Goal: Task Accomplishment & Management: Complete application form

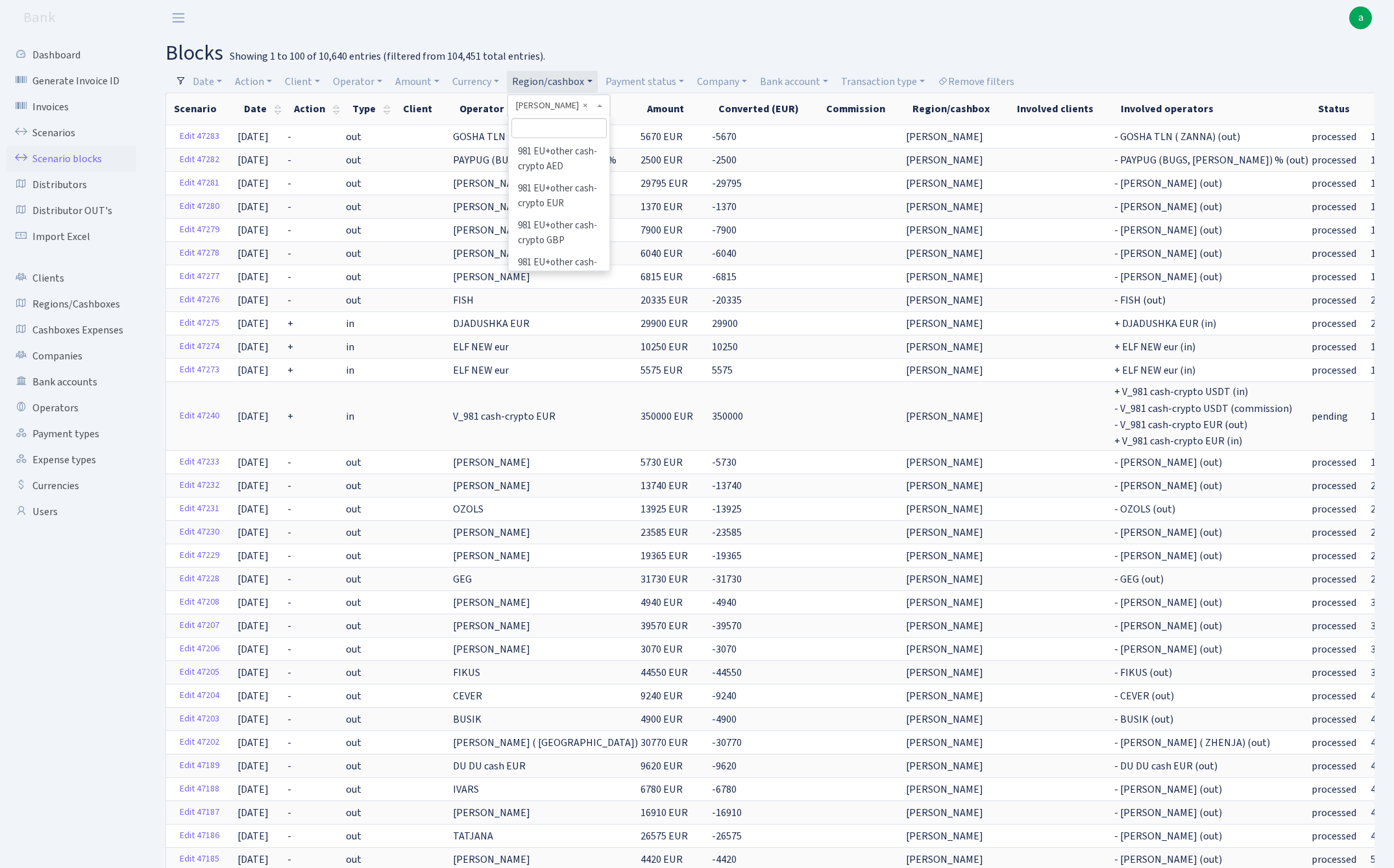
select select "100"
click at [550, 130] on input "search" at bounding box center [559, 128] width 96 height 20
type input "tln"
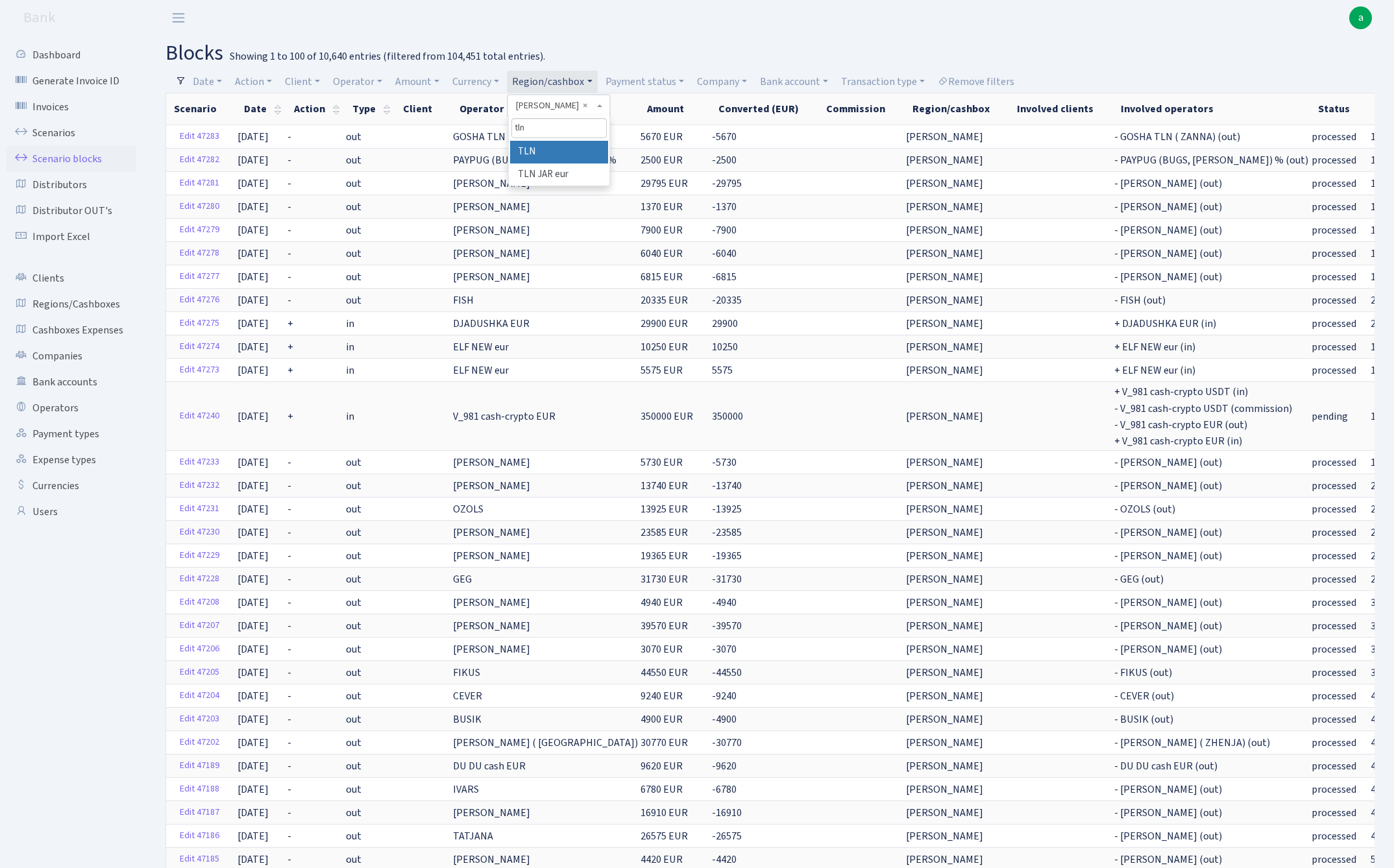
click at [559, 154] on li "TLN" at bounding box center [559, 152] width 98 height 22
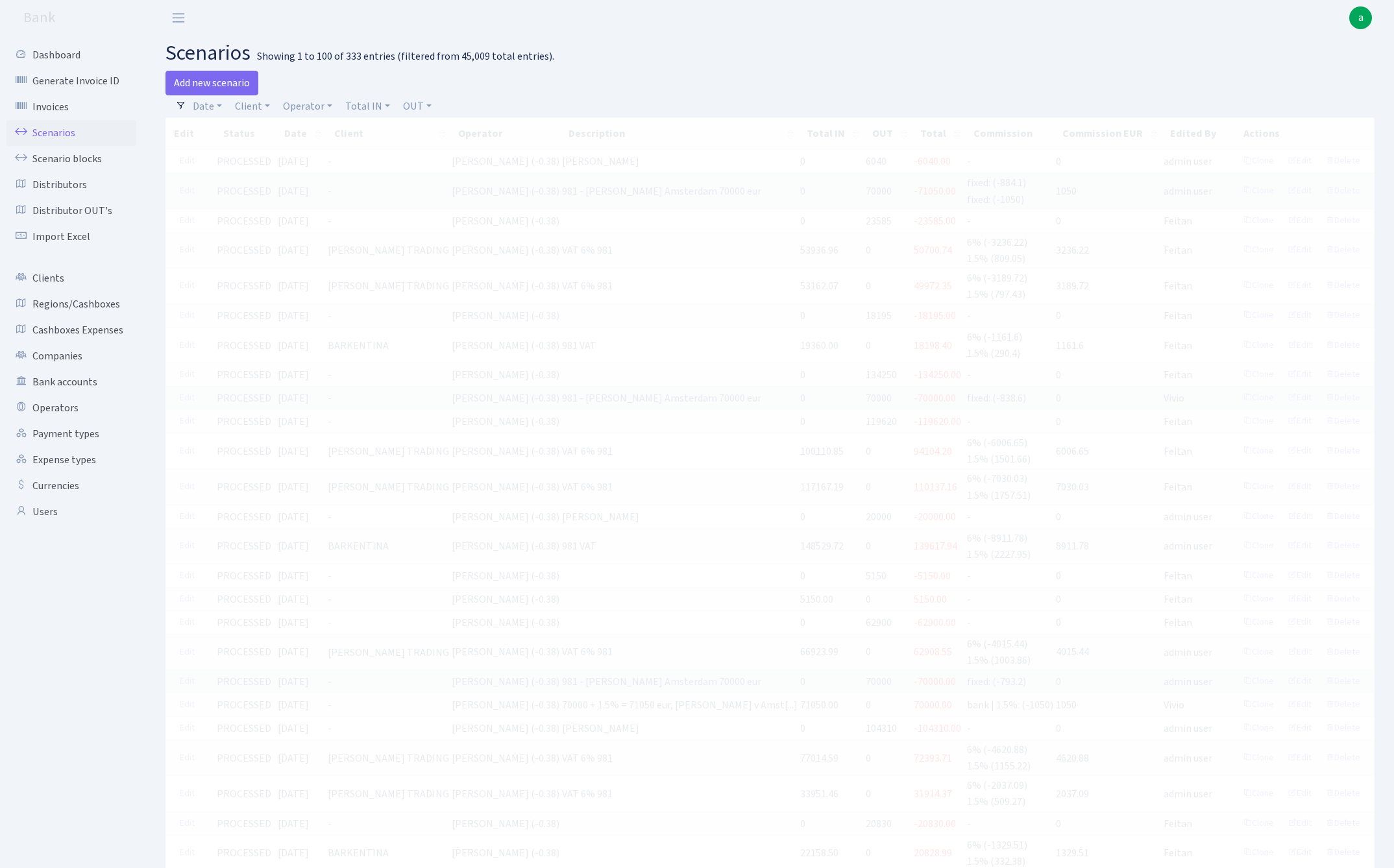
select select
select select "100"
click at [309, 107] on link "Operator" at bounding box center [308, 107] width 59 height 22
click at [318, 164] on span at bounding box center [329, 152] width 100 height 25
click at [305, 102] on link "Operator" at bounding box center [308, 107] width 59 height 22
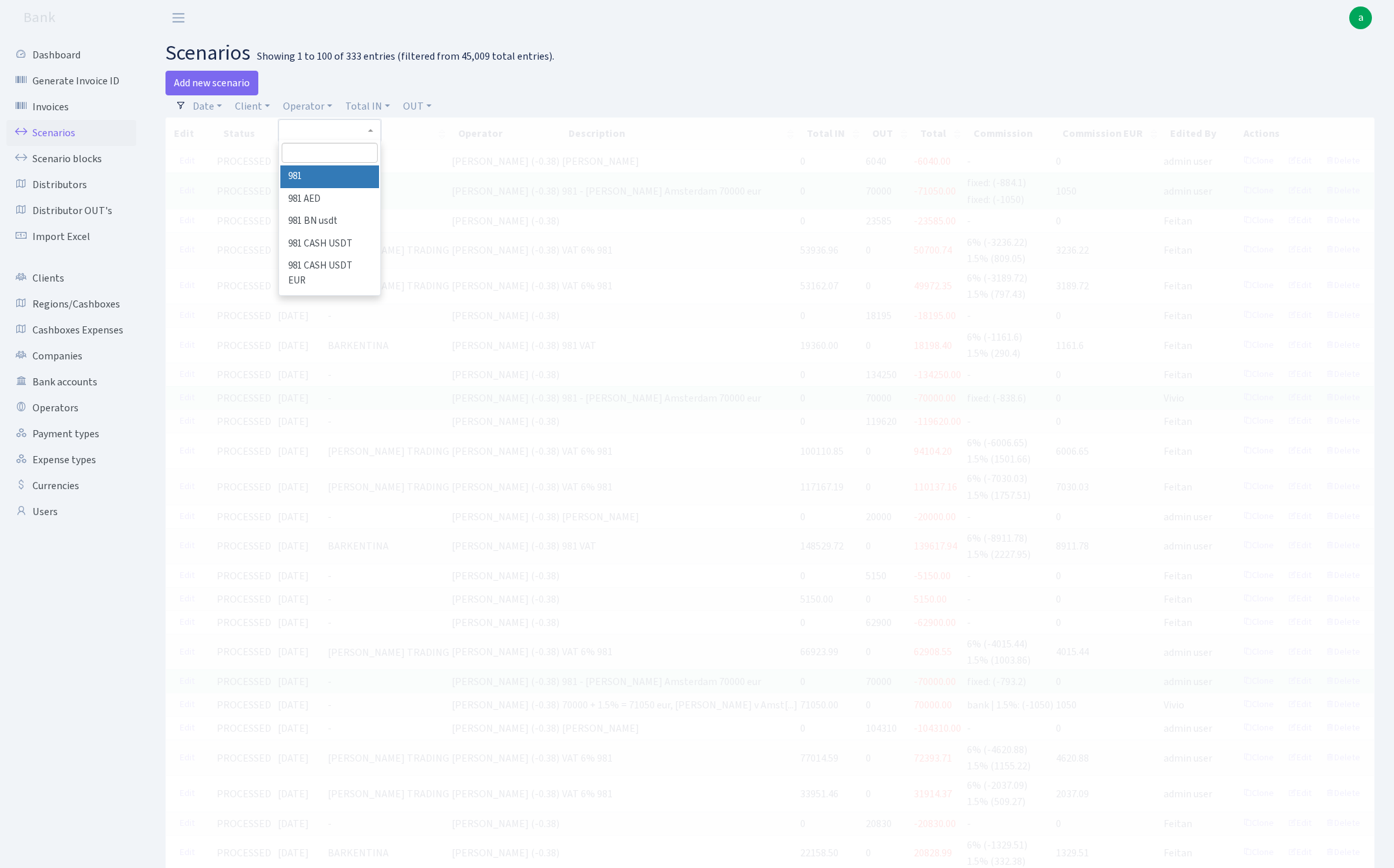
click at [305, 151] on input "search" at bounding box center [329, 153] width 96 height 20
type input "erik"
click at [334, 176] on li "[PERSON_NAME] (erast)" at bounding box center [329, 184] width 98 height 37
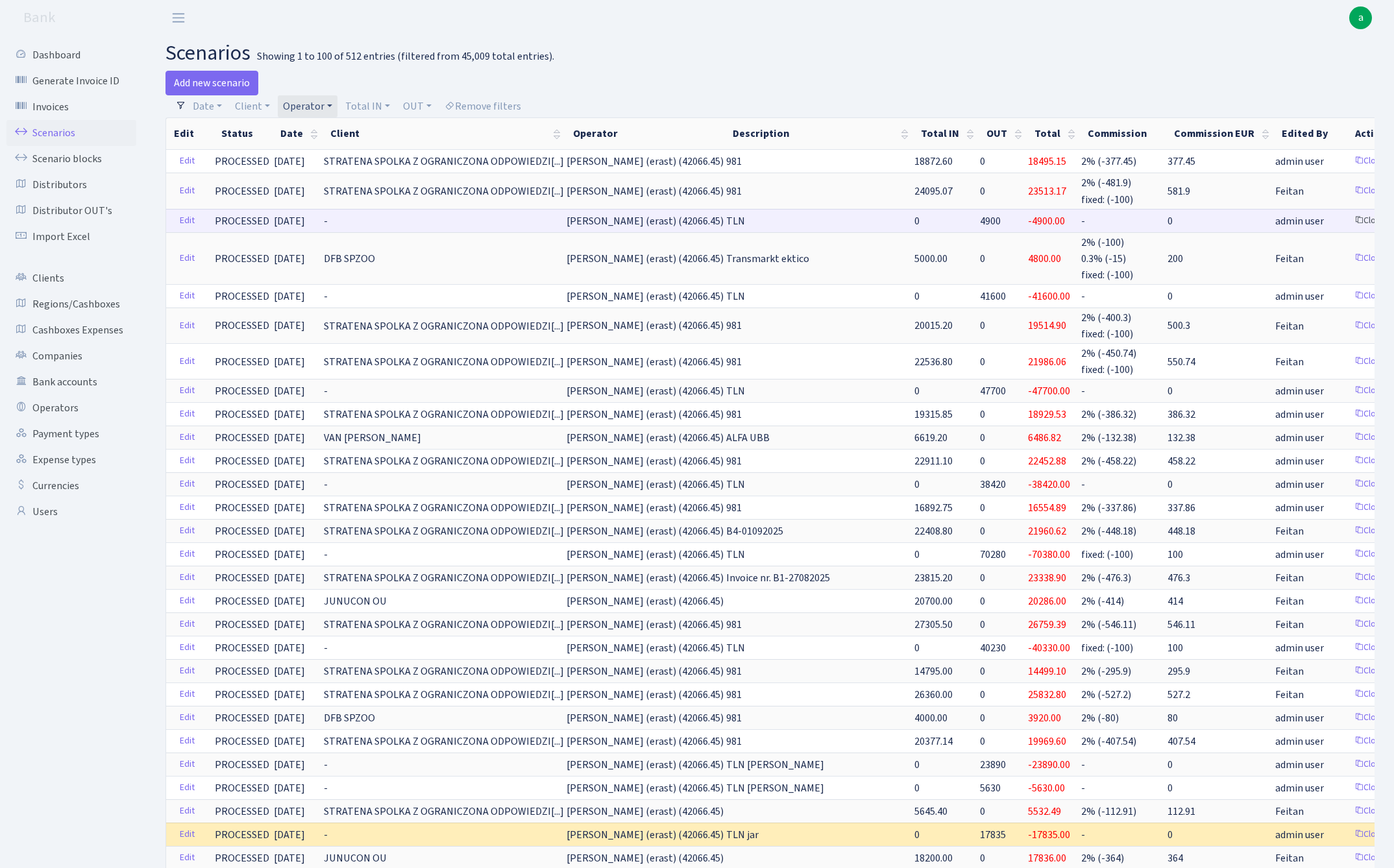
click at [1348, 218] on link "Clone" at bounding box center [1370, 221] width 43 height 20
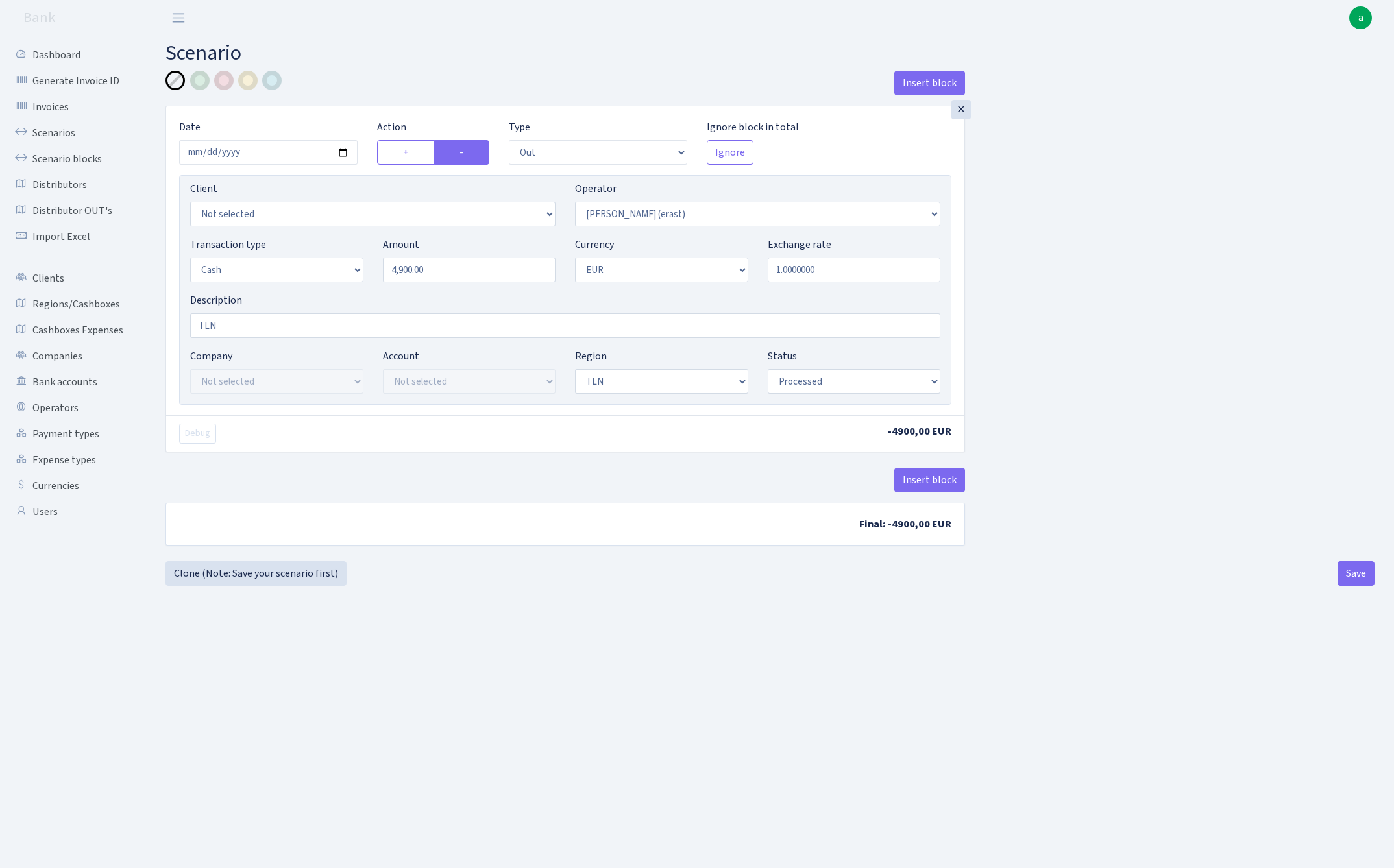
select select "out"
select select "155"
select select "1"
select select "2"
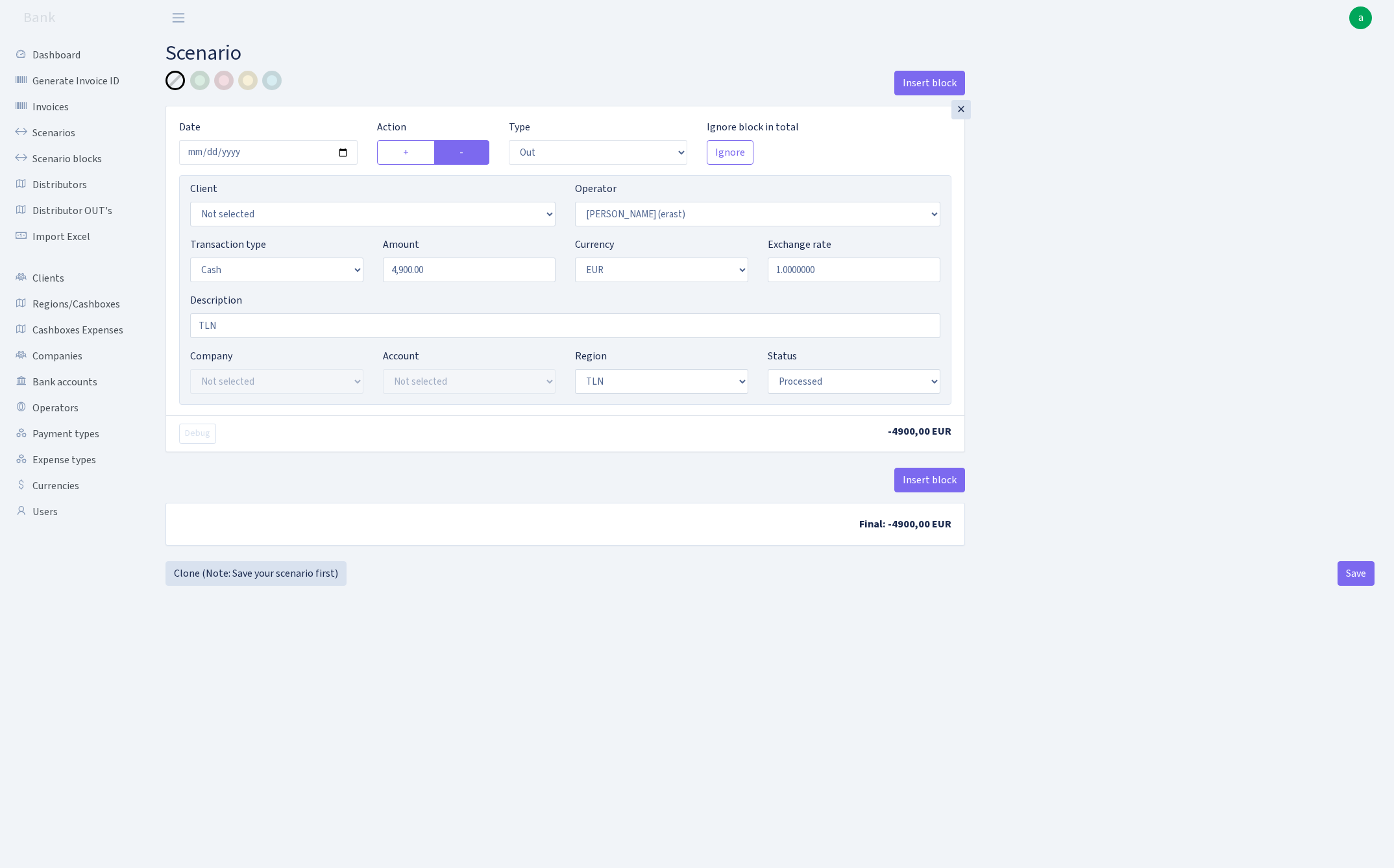
select select "processed"
click at [266, 153] on input "2025-09-30" at bounding box center [269, 152] width 178 height 25
type input "2025-10-07"
click at [423, 39] on main "Scenario Insert block × Date 2025-10-07 Action + - Type --- In Out Commission F…" at bounding box center [769, 435] width 1248 height 800
click at [455, 270] on input "4900.00" at bounding box center [469, 270] width 173 height 25
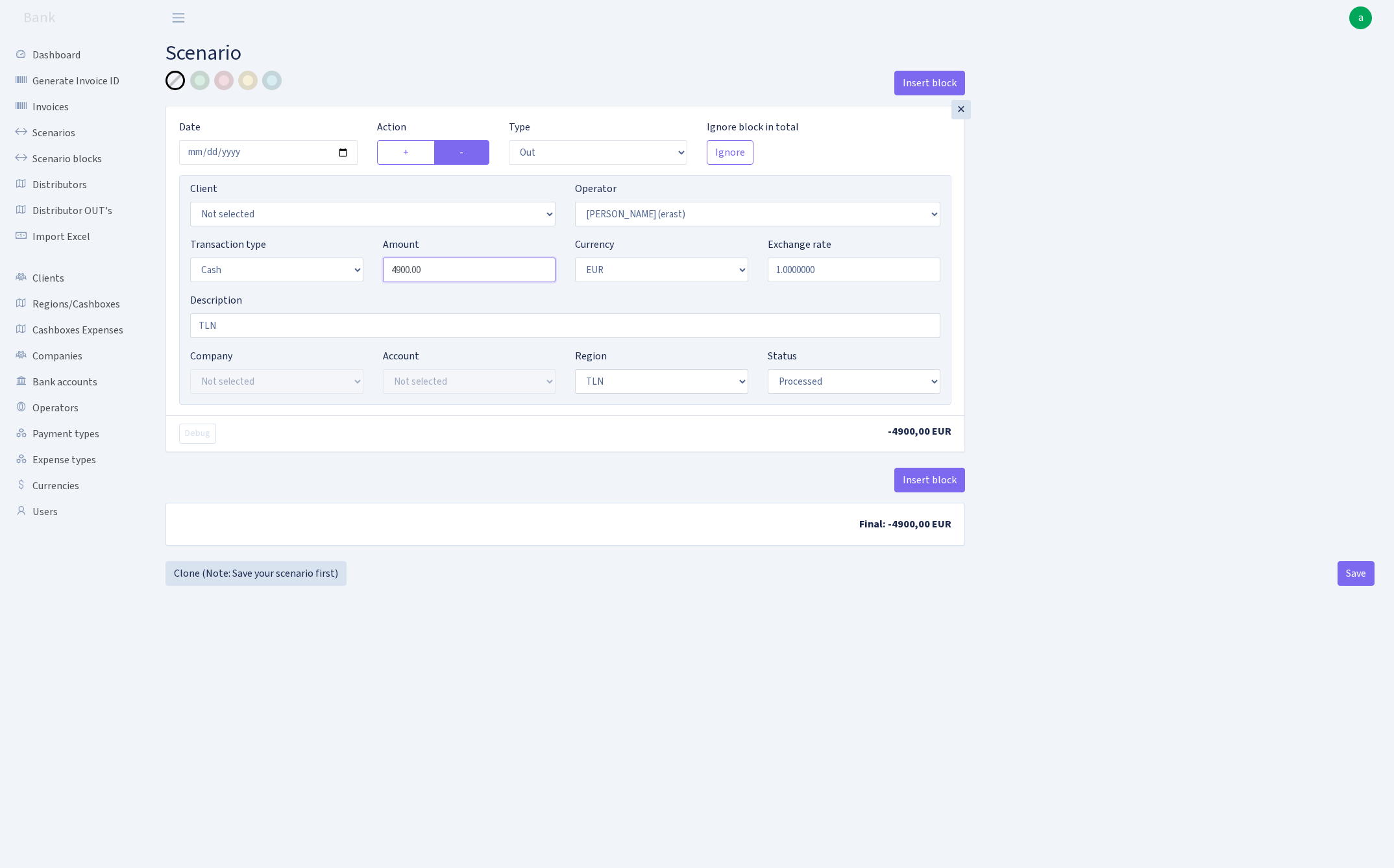
click at [455, 270] on input "4900.00" at bounding box center [469, 270] width 173 height 25
type input "42,080.00"
click at [1362, 574] on button "Save" at bounding box center [1356, 573] width 37 height 25
select select "out"
select select "155"
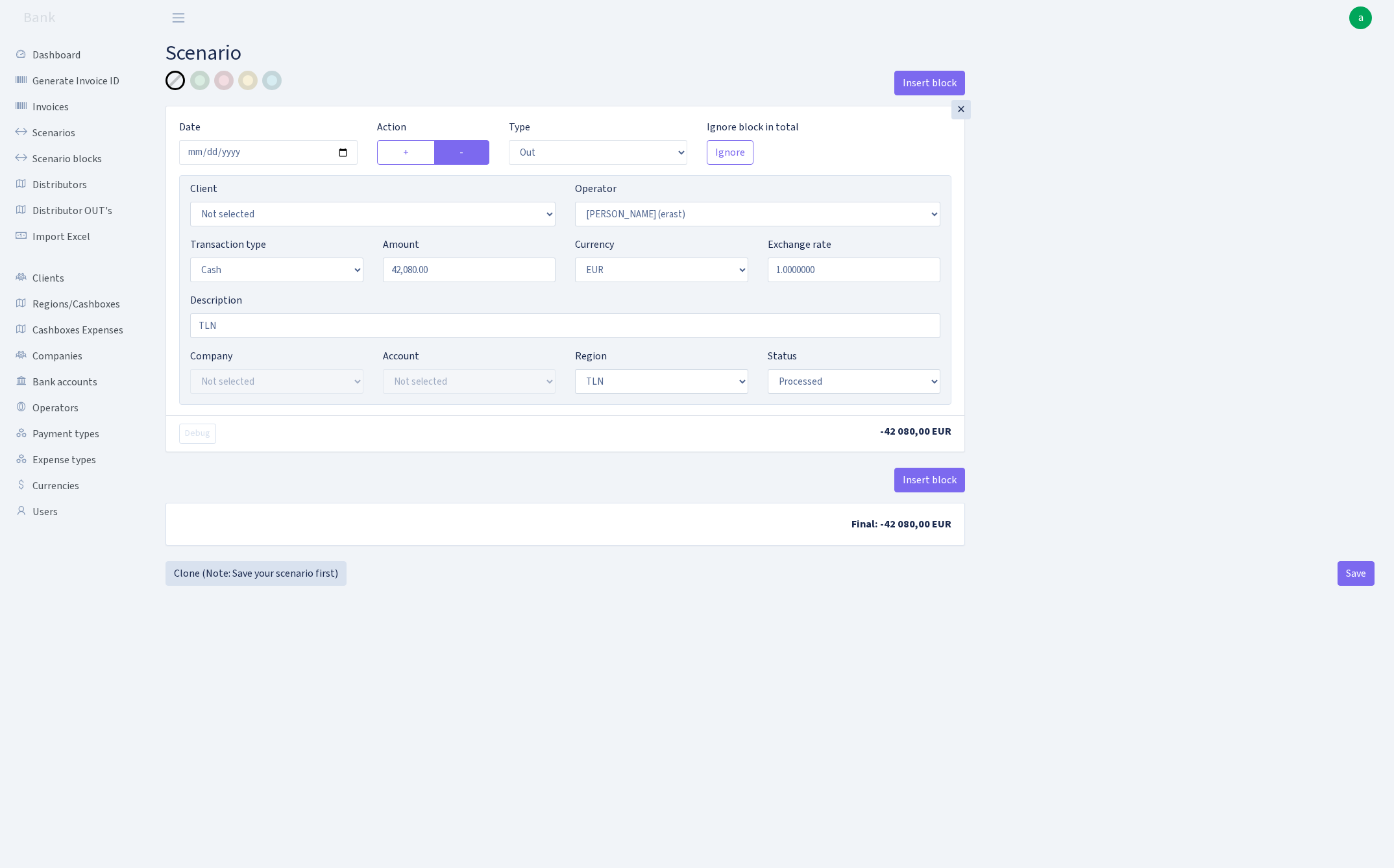
select select "1"
select select "2"
select select "processed"
click at [298, 574] on link "Clone (Note: Save your scenario first)" at bounding box center [256, 573] width 181 height 25
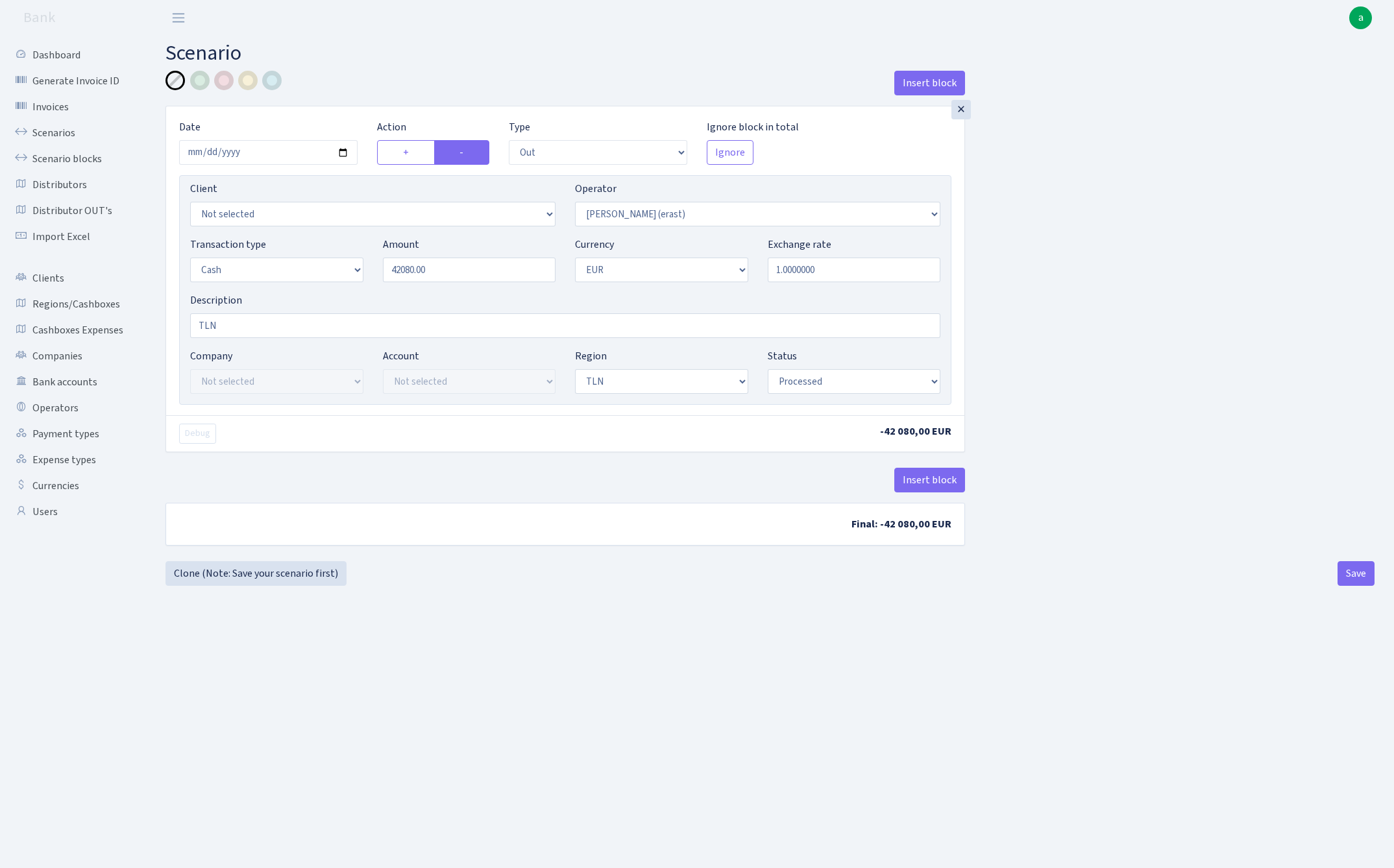
select select "out"
select select "155"
select select "1"
select select "2"
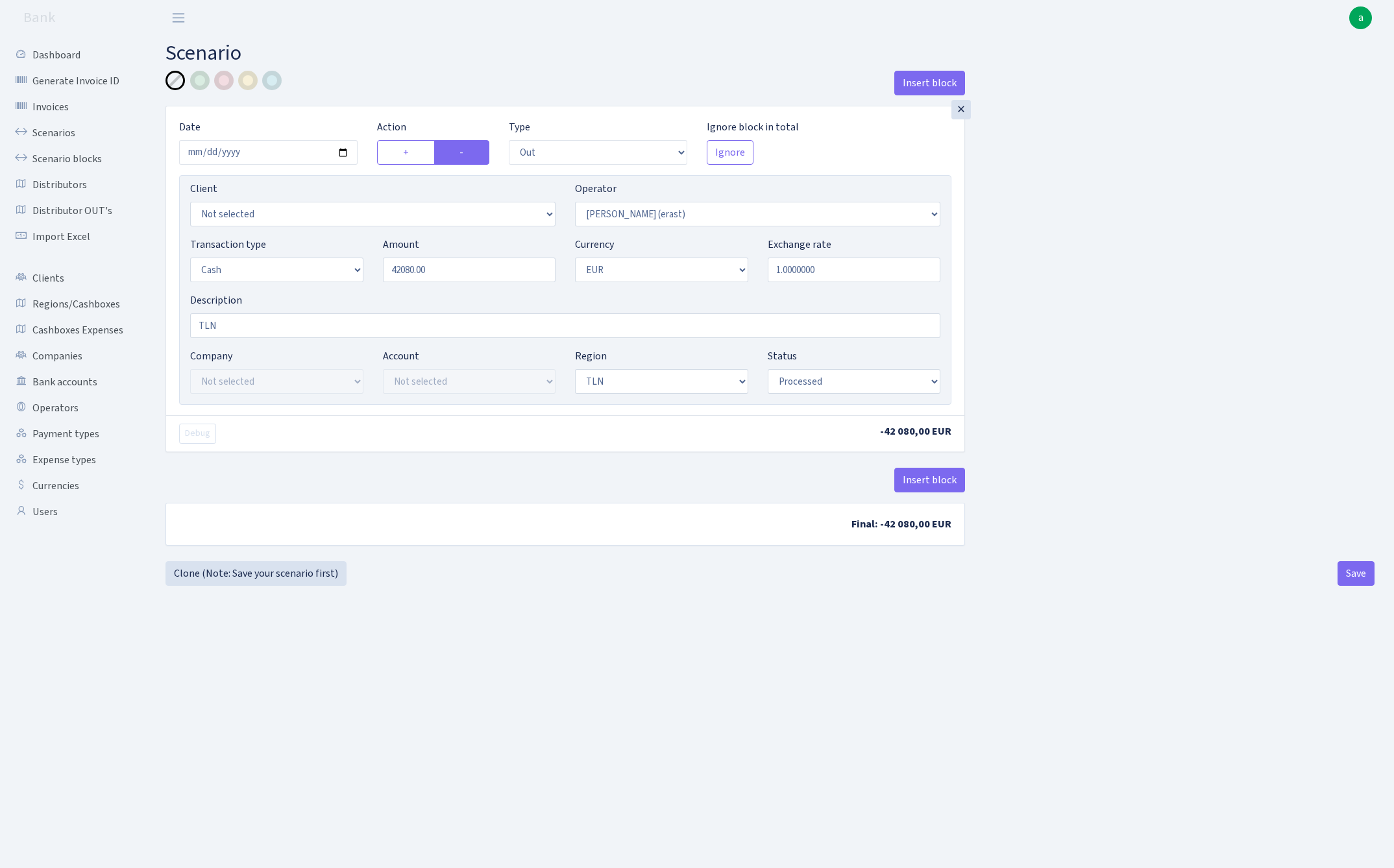
select select "processed"
type input "14,800.00"
select select "136"
click at [1350, 574] on button "Save" at bounding box center [1356, 573] width 37 height 25
select select "out"
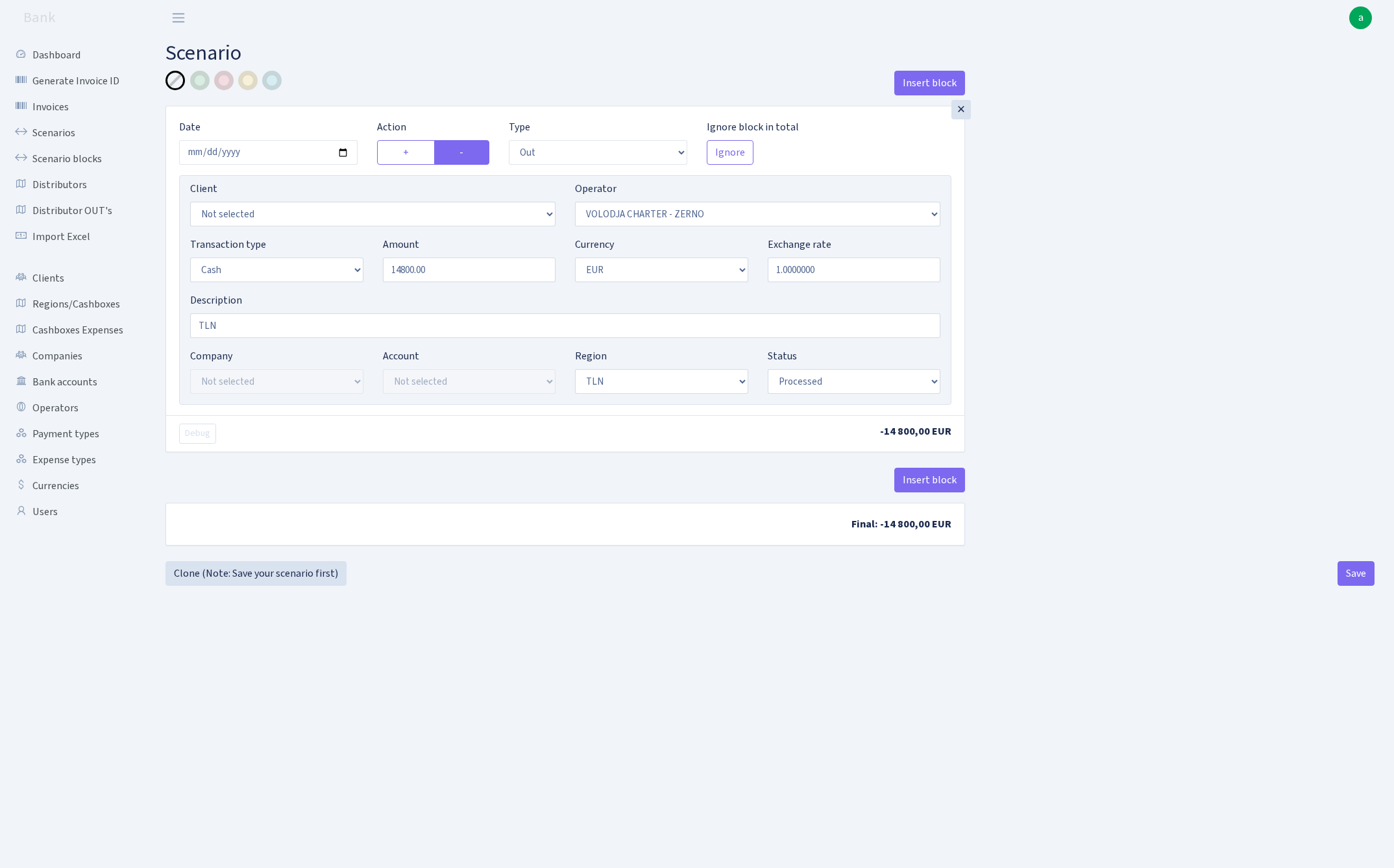
select select "136"
select select "1"
select select "2"
select select "processed"
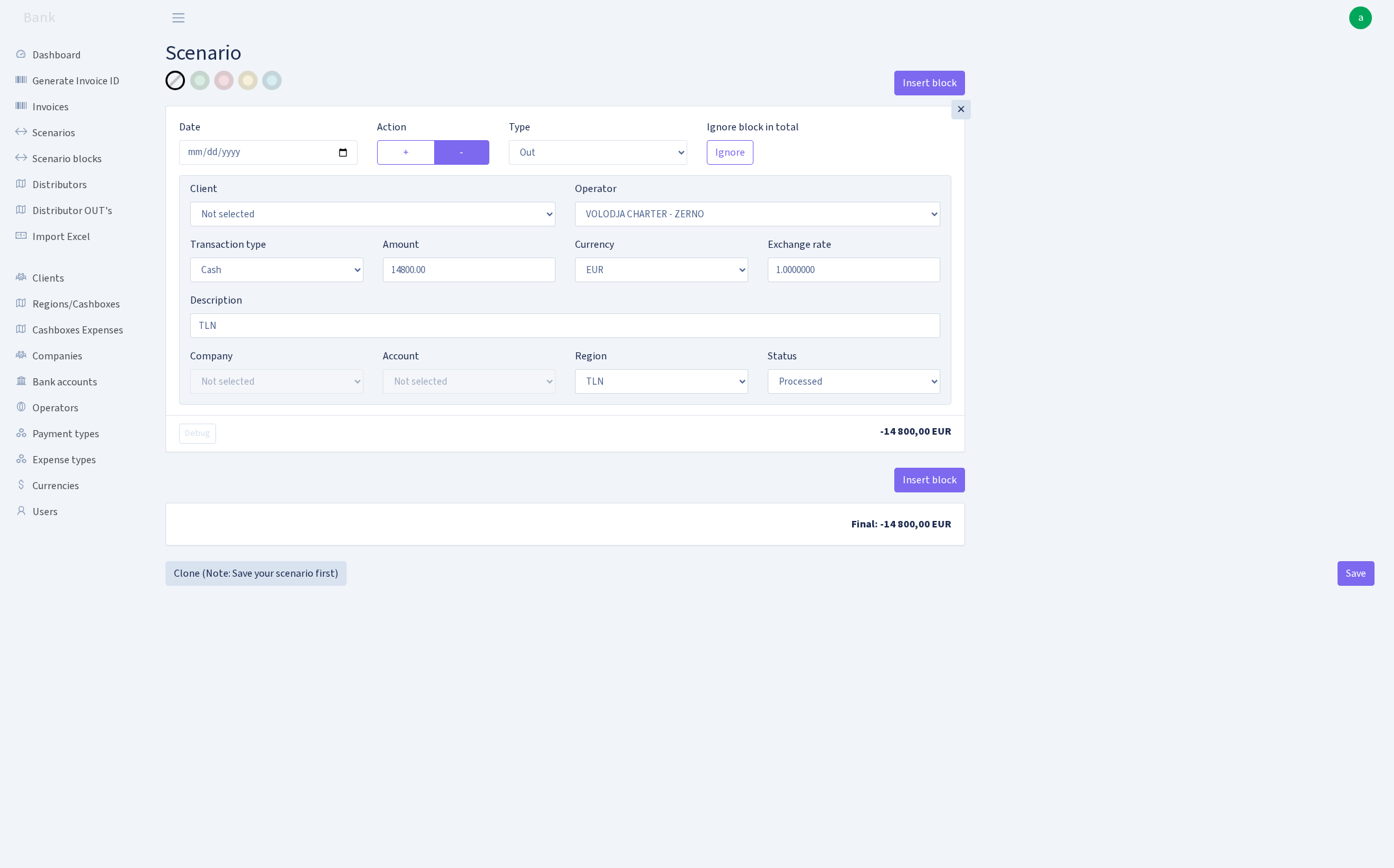
click at [470, 273] on input "14800.00" at bounding box center [469, 270] width 173 height 25
type input "5,380.00"
select select "36"
click at [1354, 580] on button "Save" at bounding box center [1356, 573] width 37 height 25
select select "out"
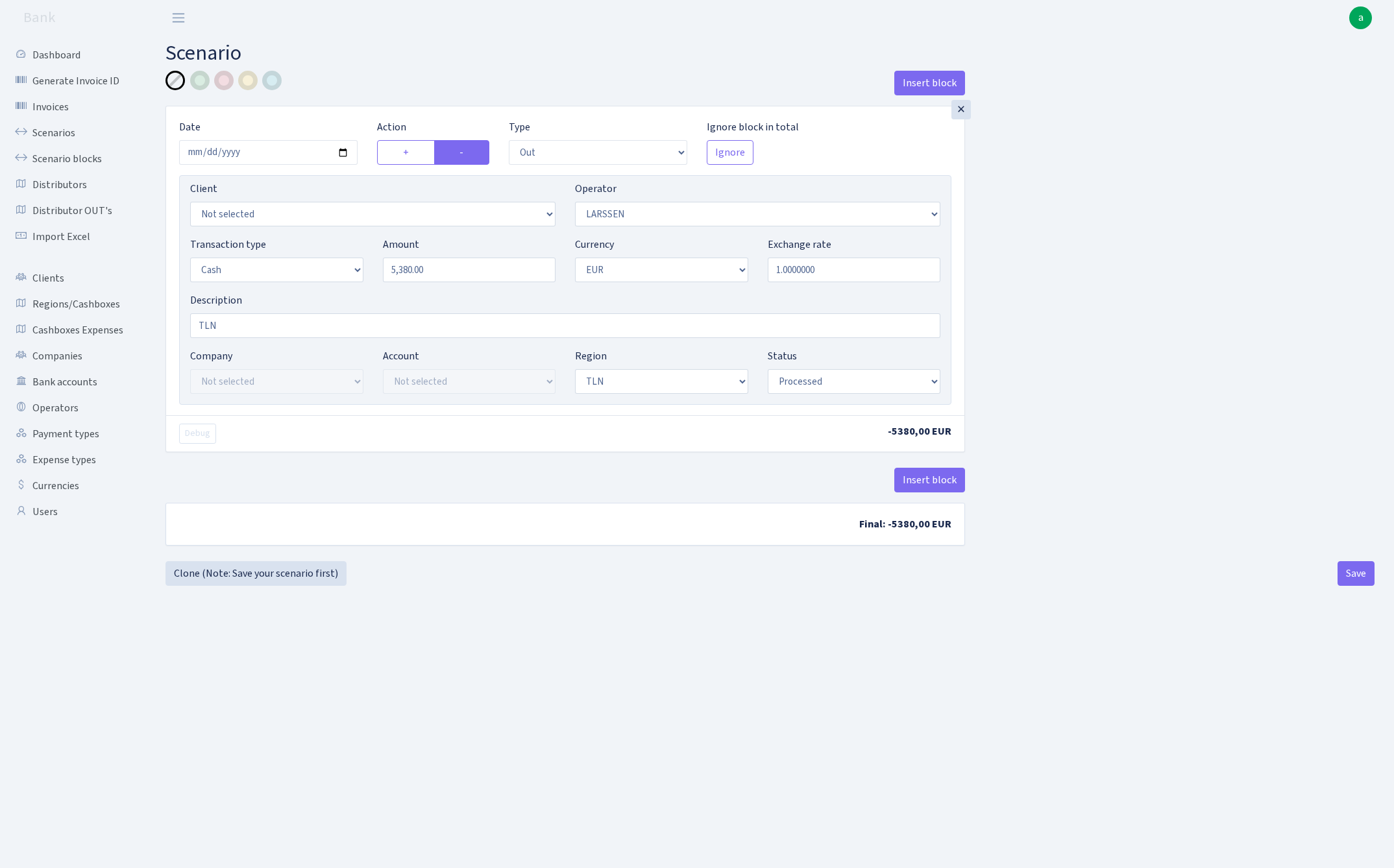
select select "36"
select select "1"
select select "2"
select select "processed"
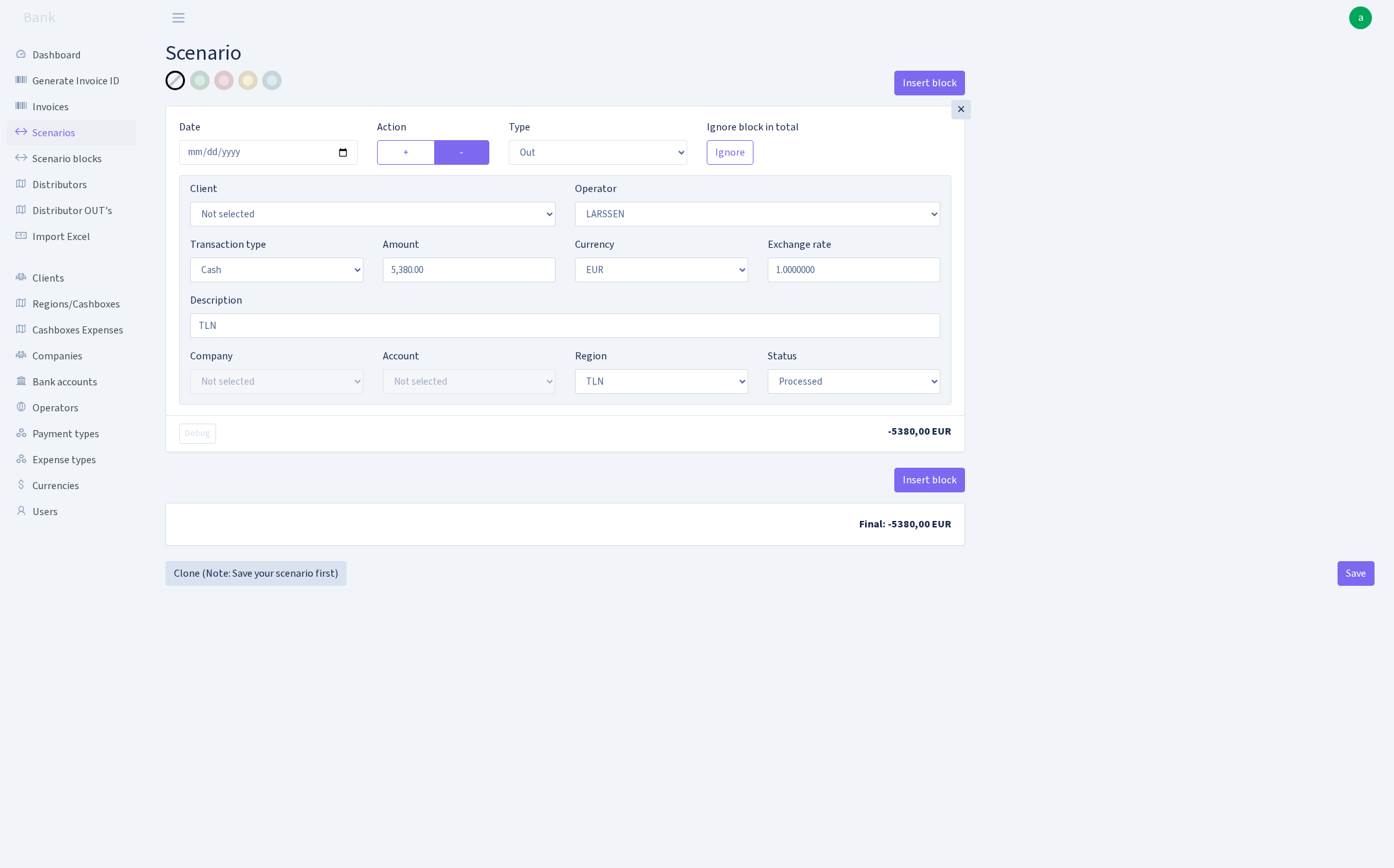
click at [44, 128] on link "Scenarios" at bounding box center [72, 133] width 130 height 26
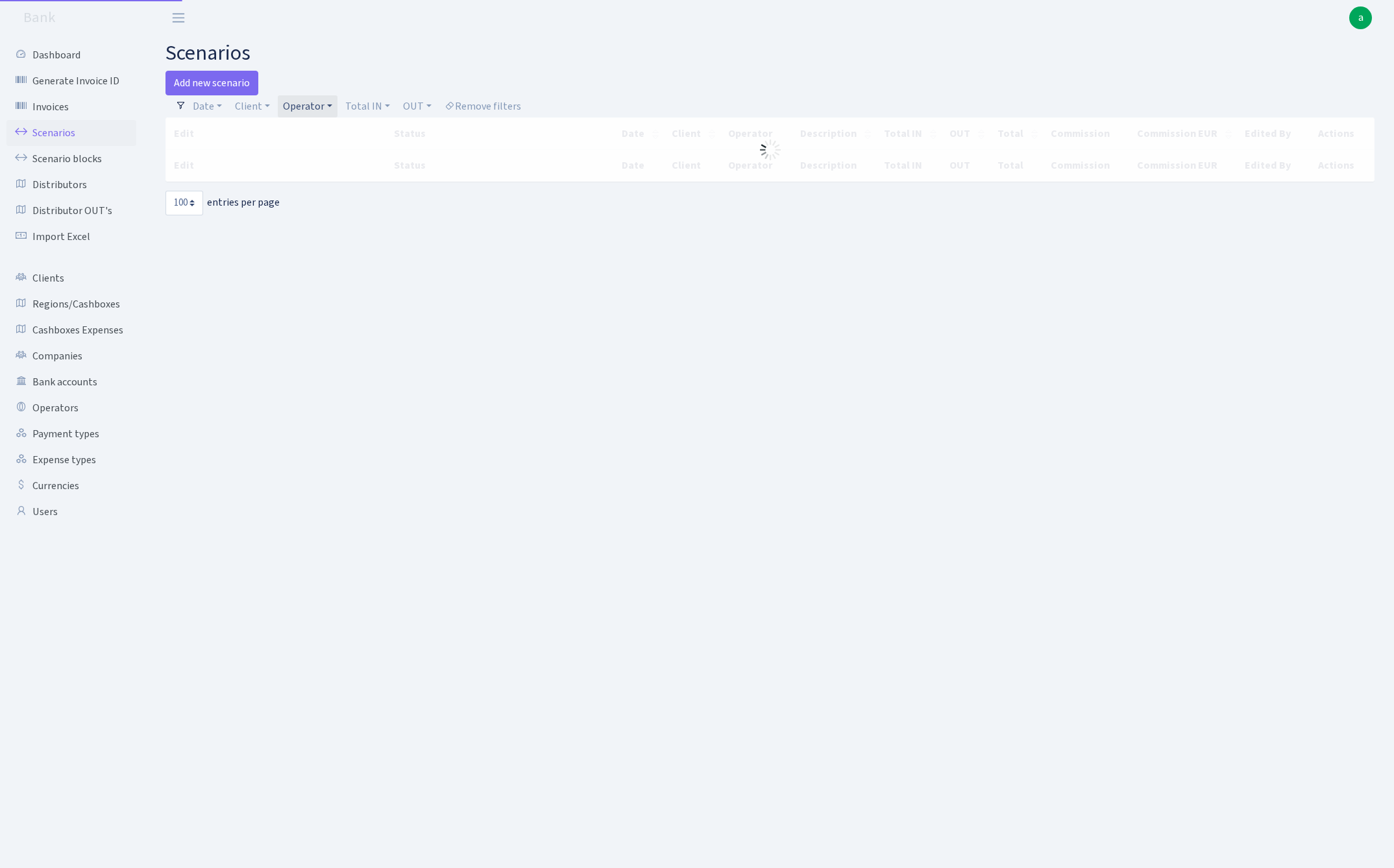
select select "100"
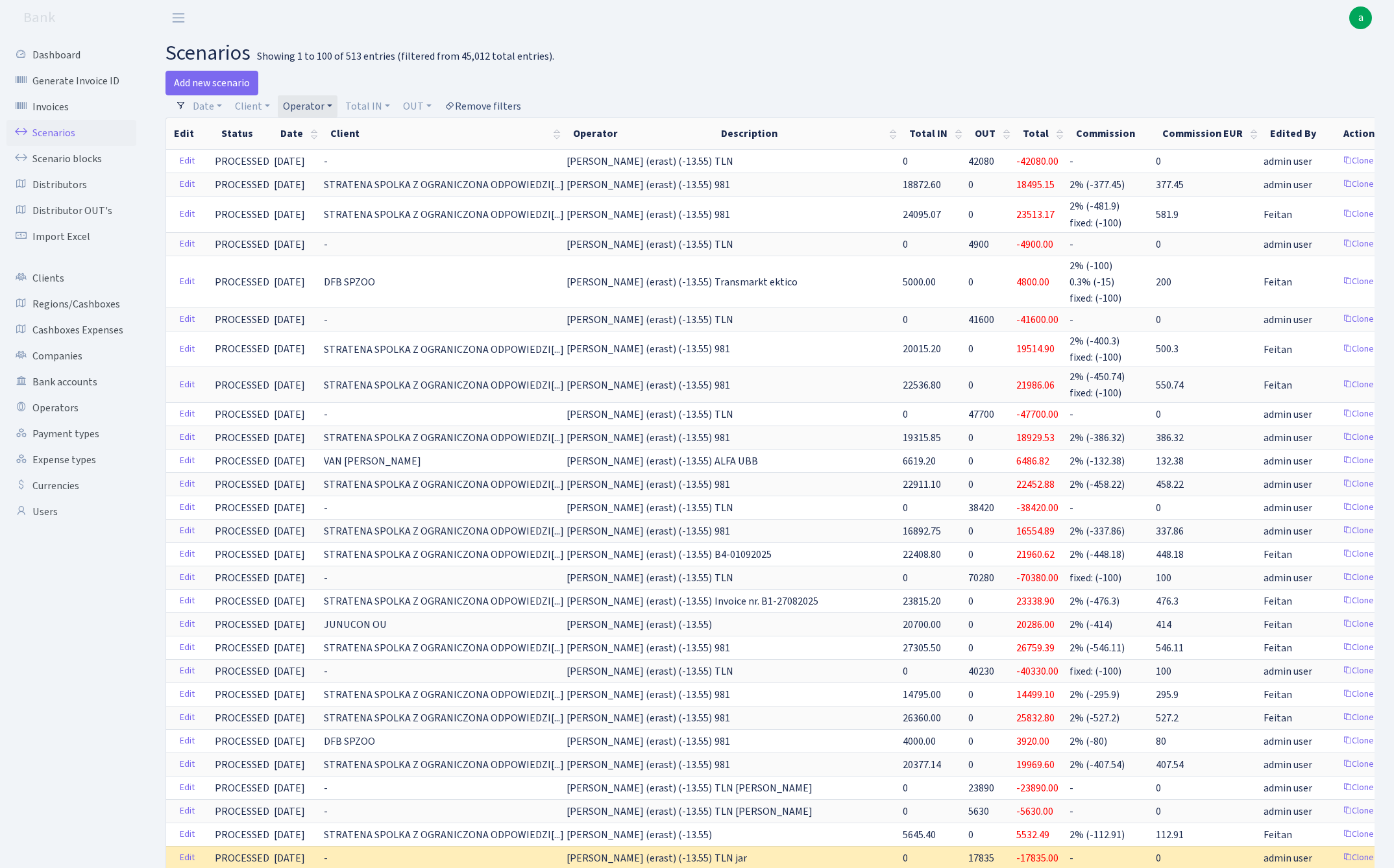
click at [501, 107] on link "Remove filters" at bounding box center [483, 107] width 87 height 22
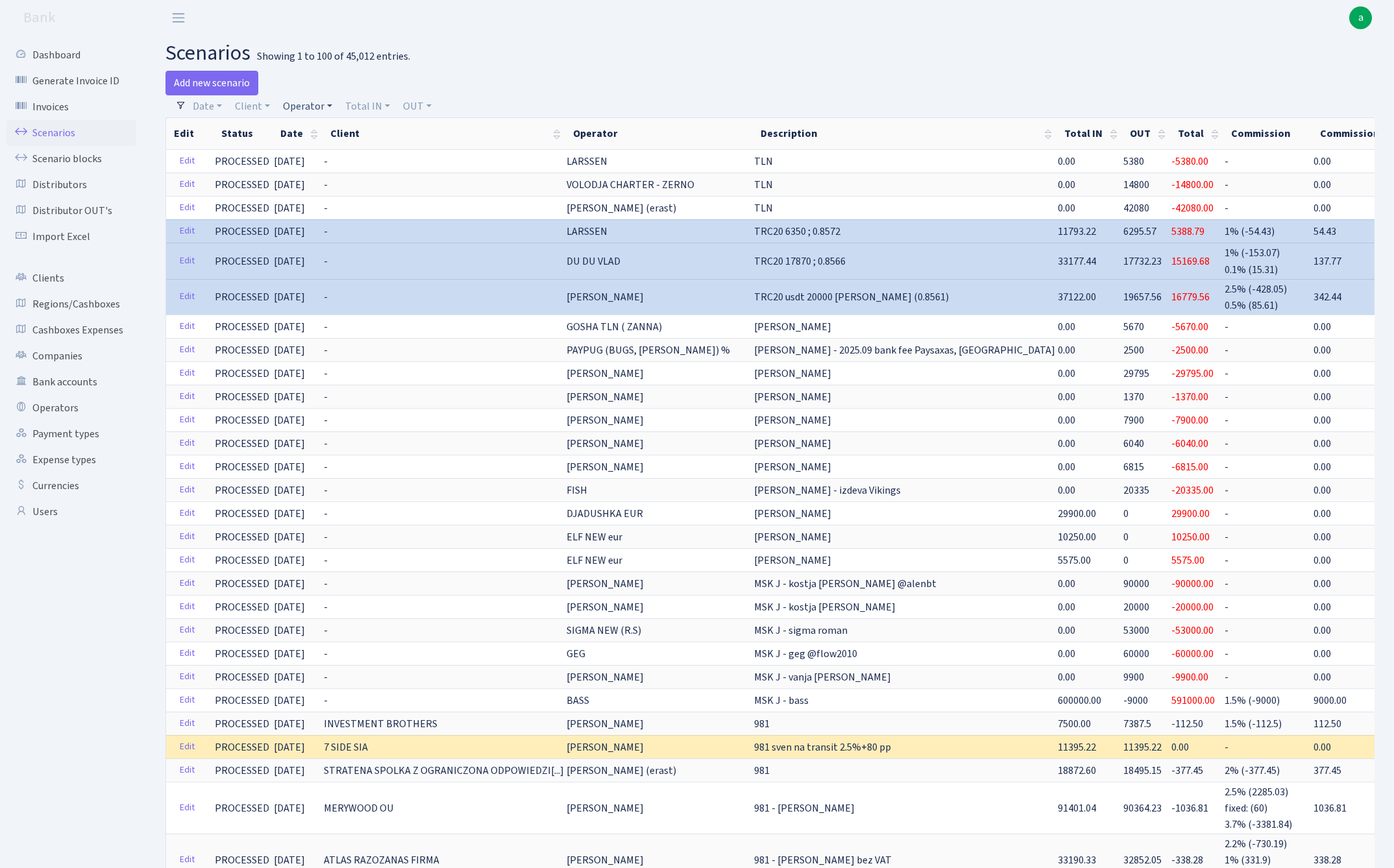
click at [297, 107] on link "Operator" at bounding box center [308, 107] width 59 height 22
click at [315, 151] on input "search" at bounding box center [329, 153] width 96 height 20
type input "lar"
click at [349, 176] on li "LARSSEN" at bounding box center [329, 177] width 98 height 22
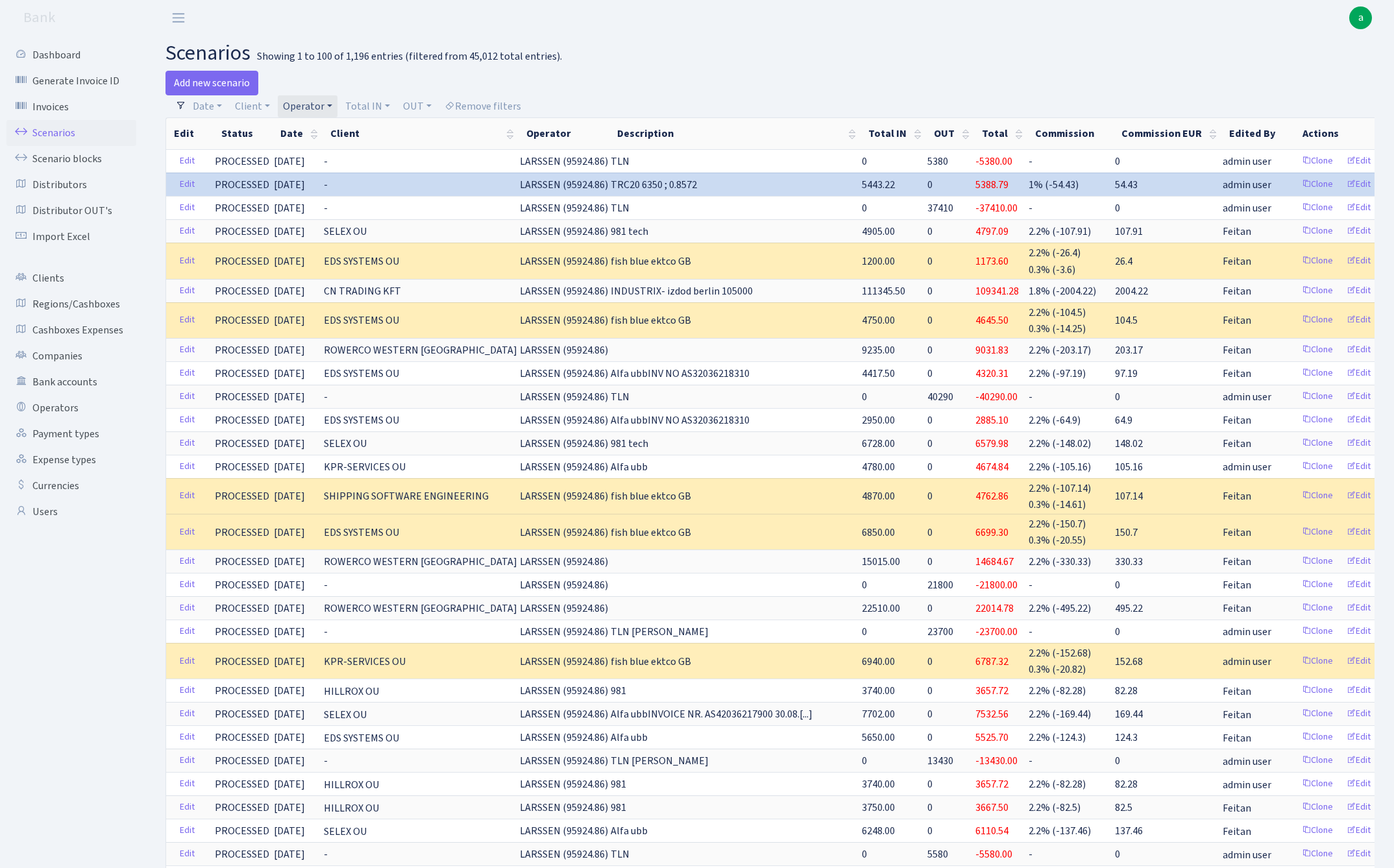
click at [318, 109] on link "Operator" at bounding box center [308, 107] width 59 height 22
click at [327, 156] on input "search" at bounding box center [329, 153] width 96 height 20
type input "peri"
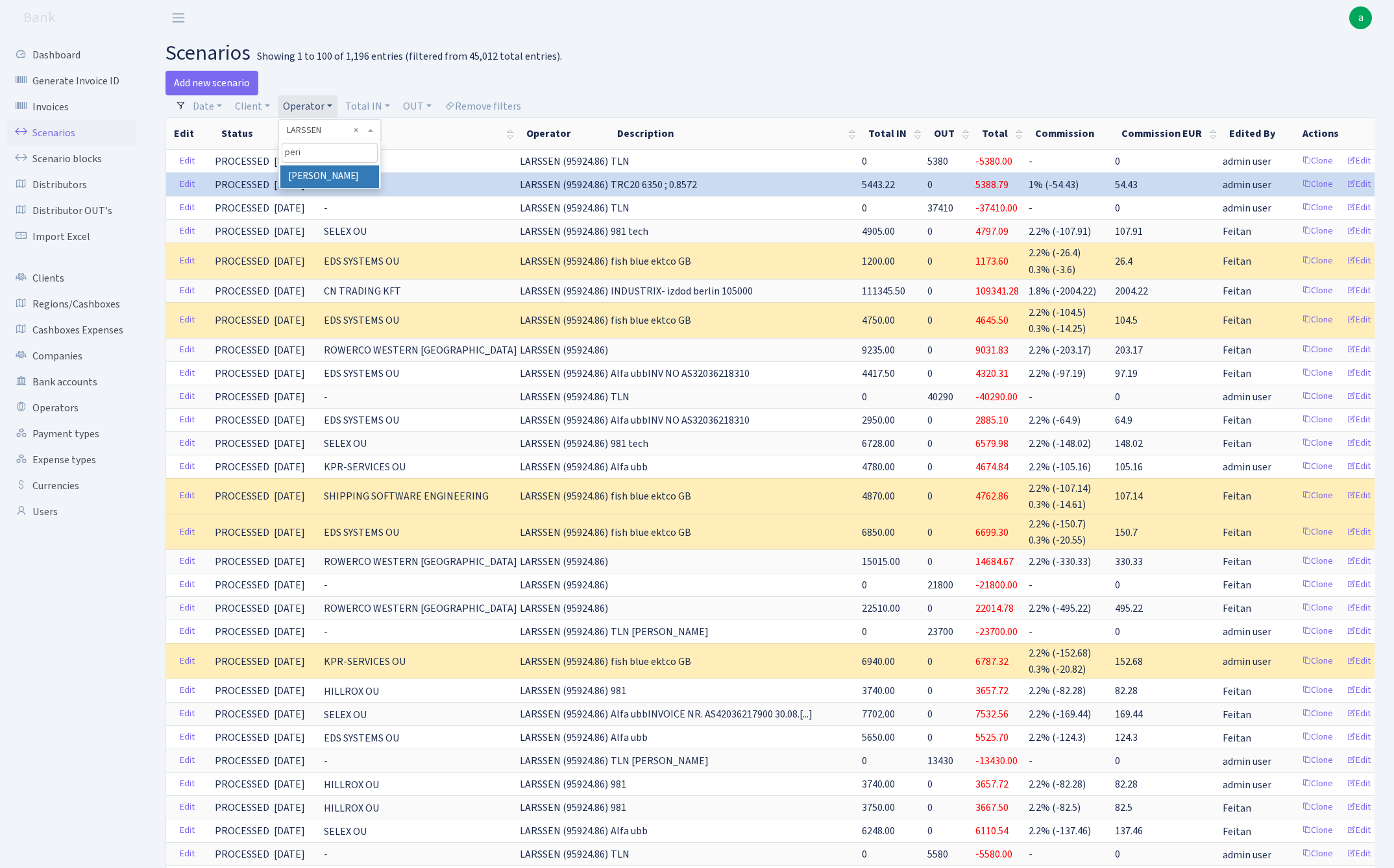
click at [323, 179] on li "[PERSON_NAME]" at bounding box center [329, 177] width 98 height 22
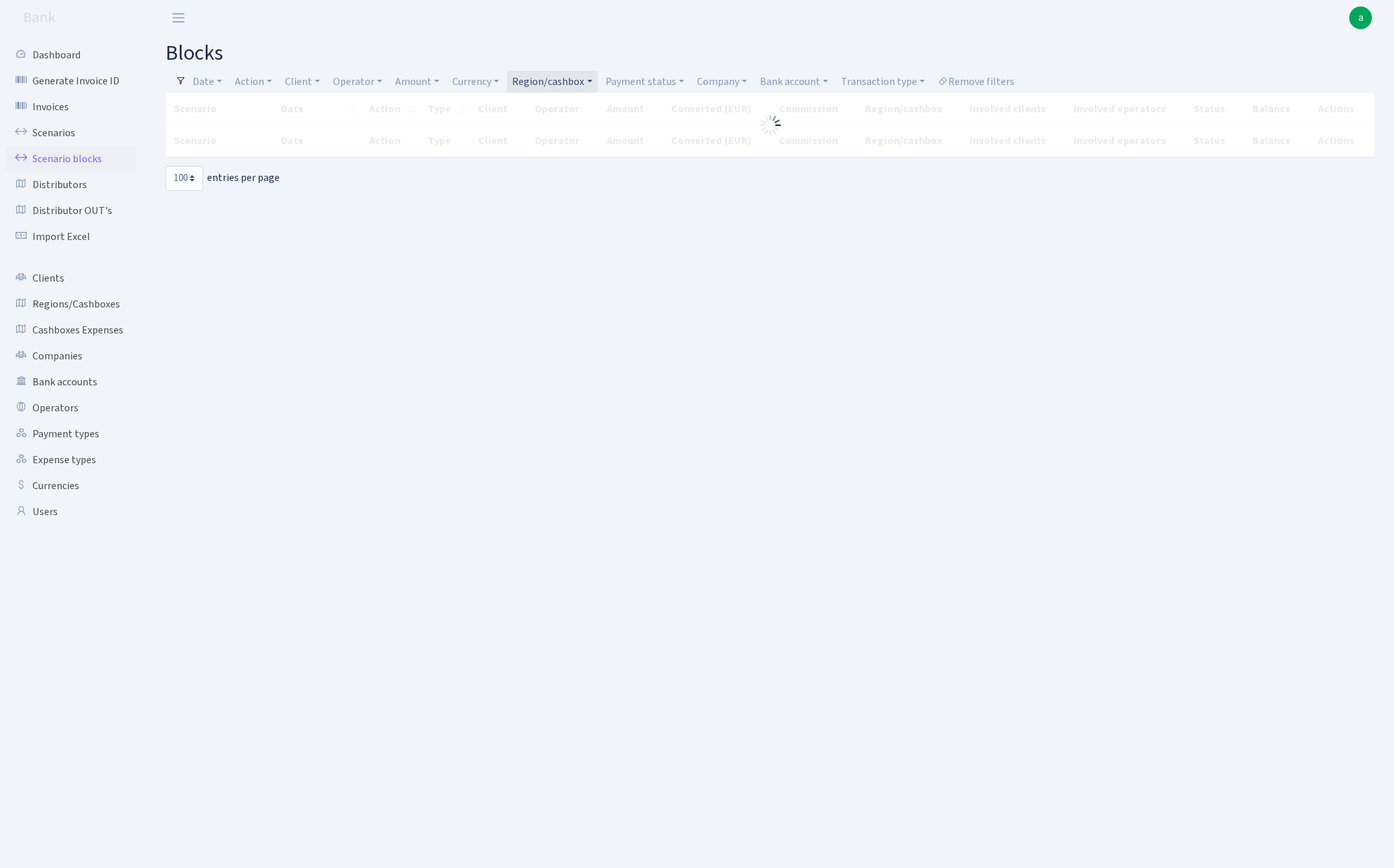
select select "100"
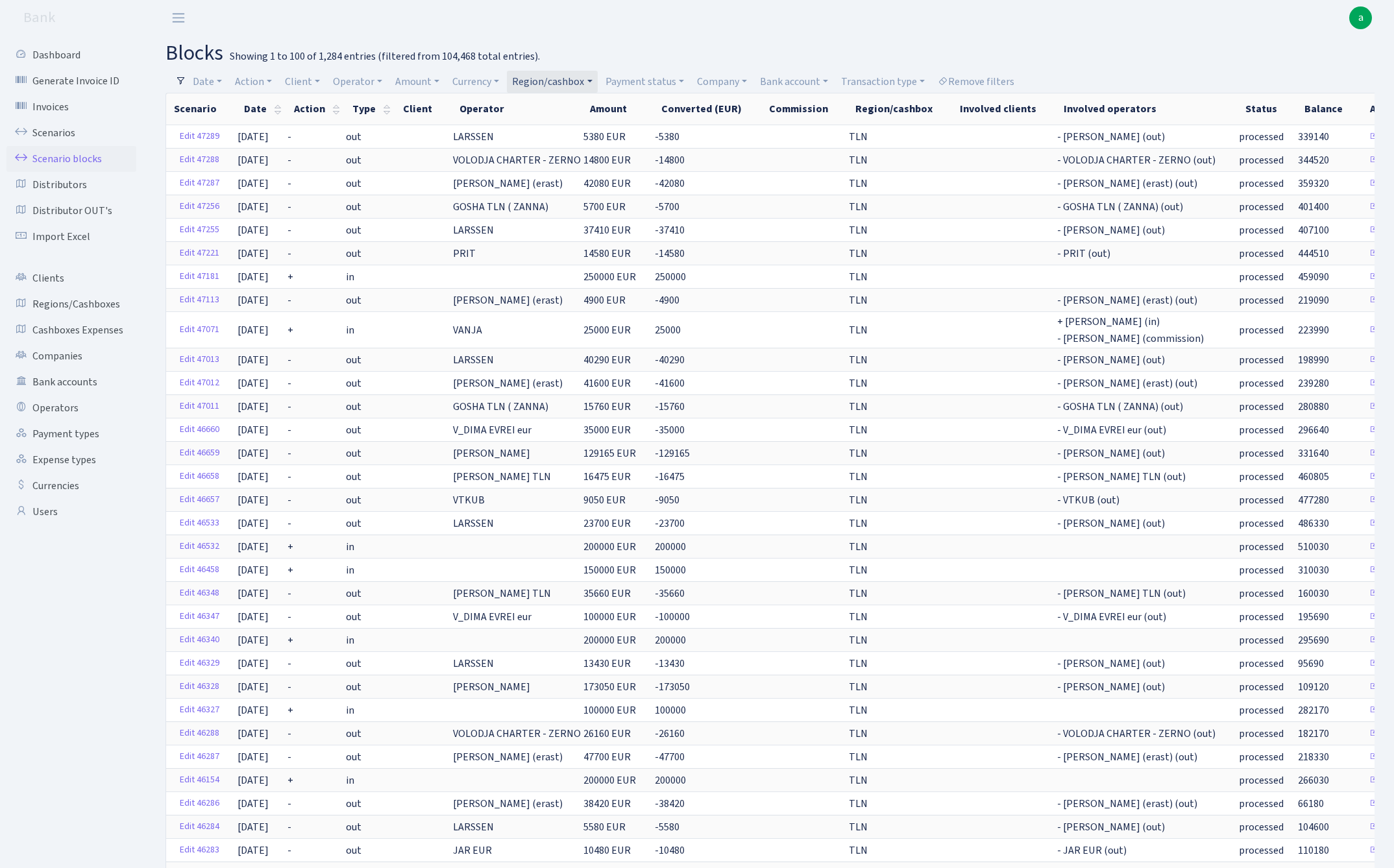
click at [579, 79] on link "Region/cashbox" at bounding box center [551, 82] width 90 height 22
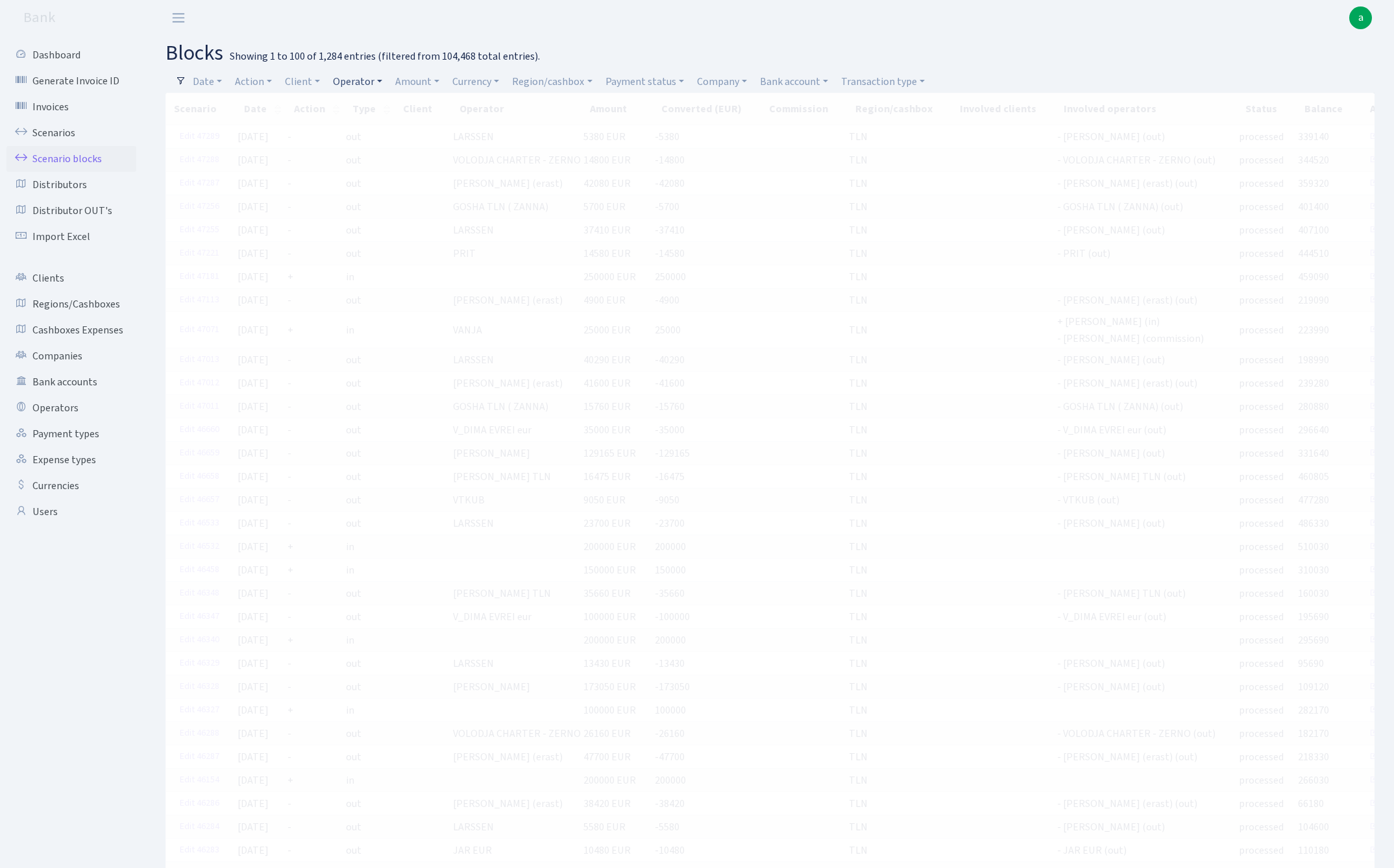
click at [366, 83] on link "Operator" at bounding box center [358, 82] width 59 height 22
click at [374, 128] on input "search" at bounding box center [380, 128] width 96 height 20
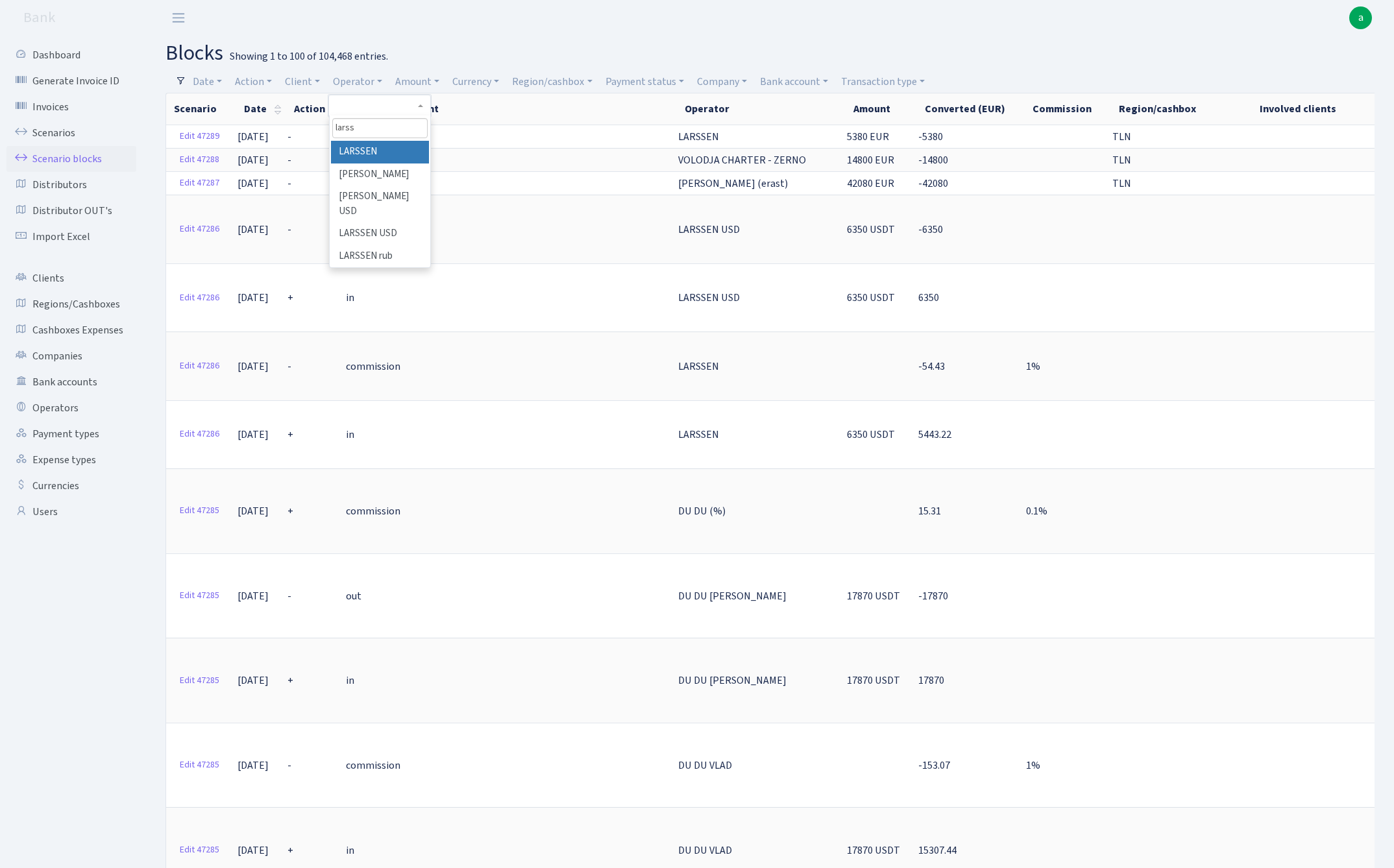
type input "larss"
click at [390, 151] on li "LARSSEN" at bounding box center [379, 152] width 98 height 22
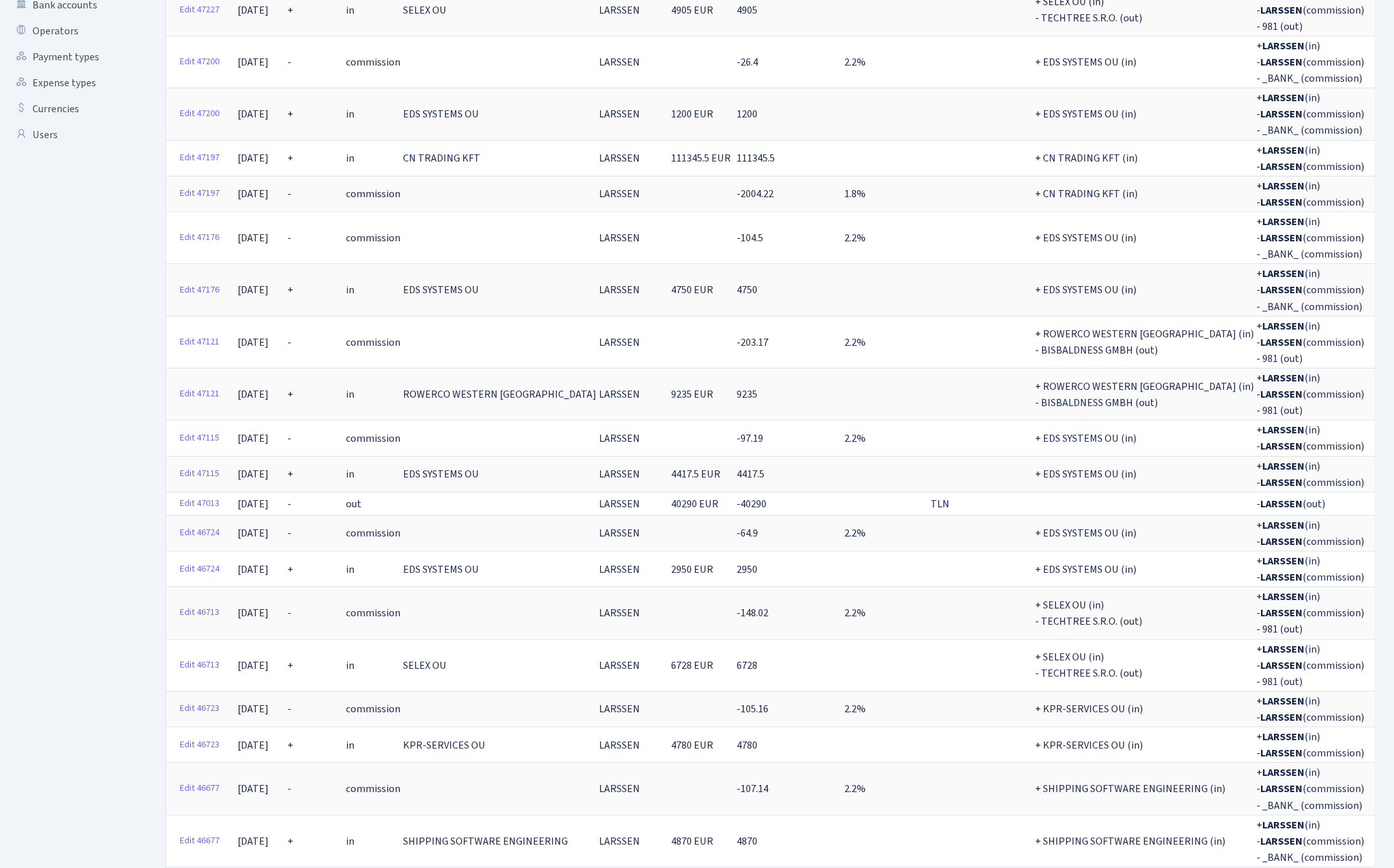
scroll to position [384, 0]
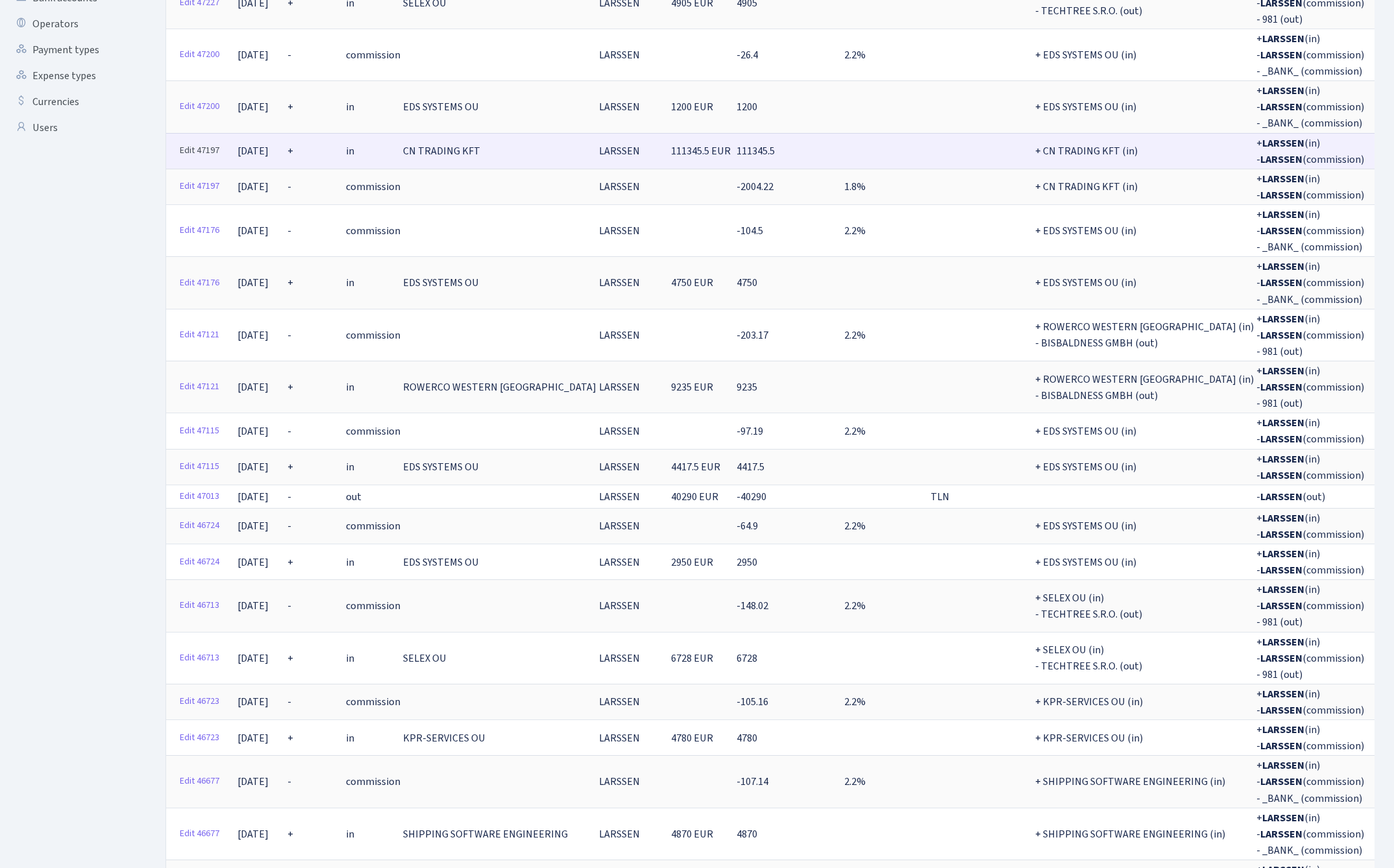
click at [199, 141] on link "Edit 47197" at bounding box center [199, 151] width 51 height 20
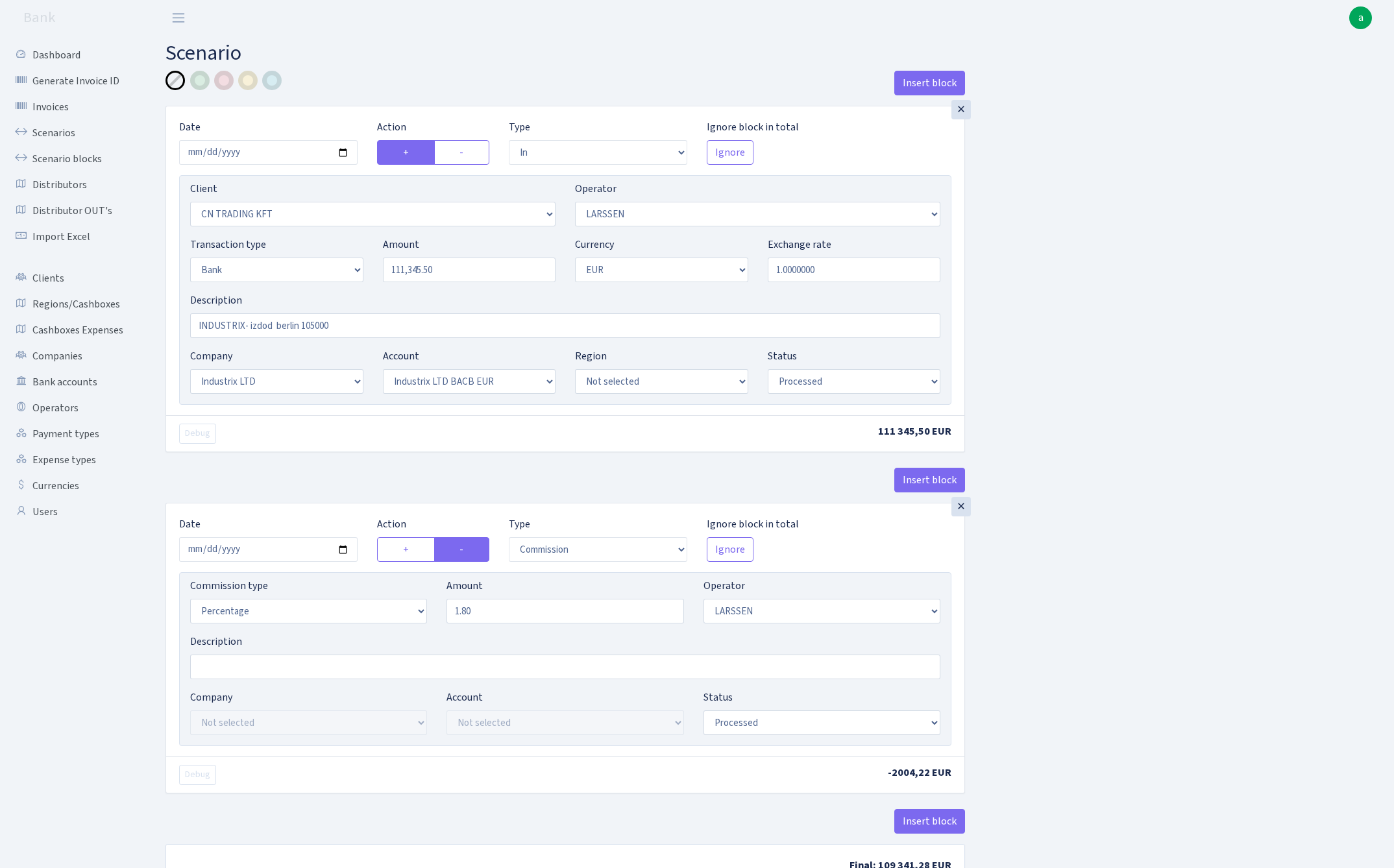
select select "in"
select select "115"
select select "36"
select select "2"
select select "1"
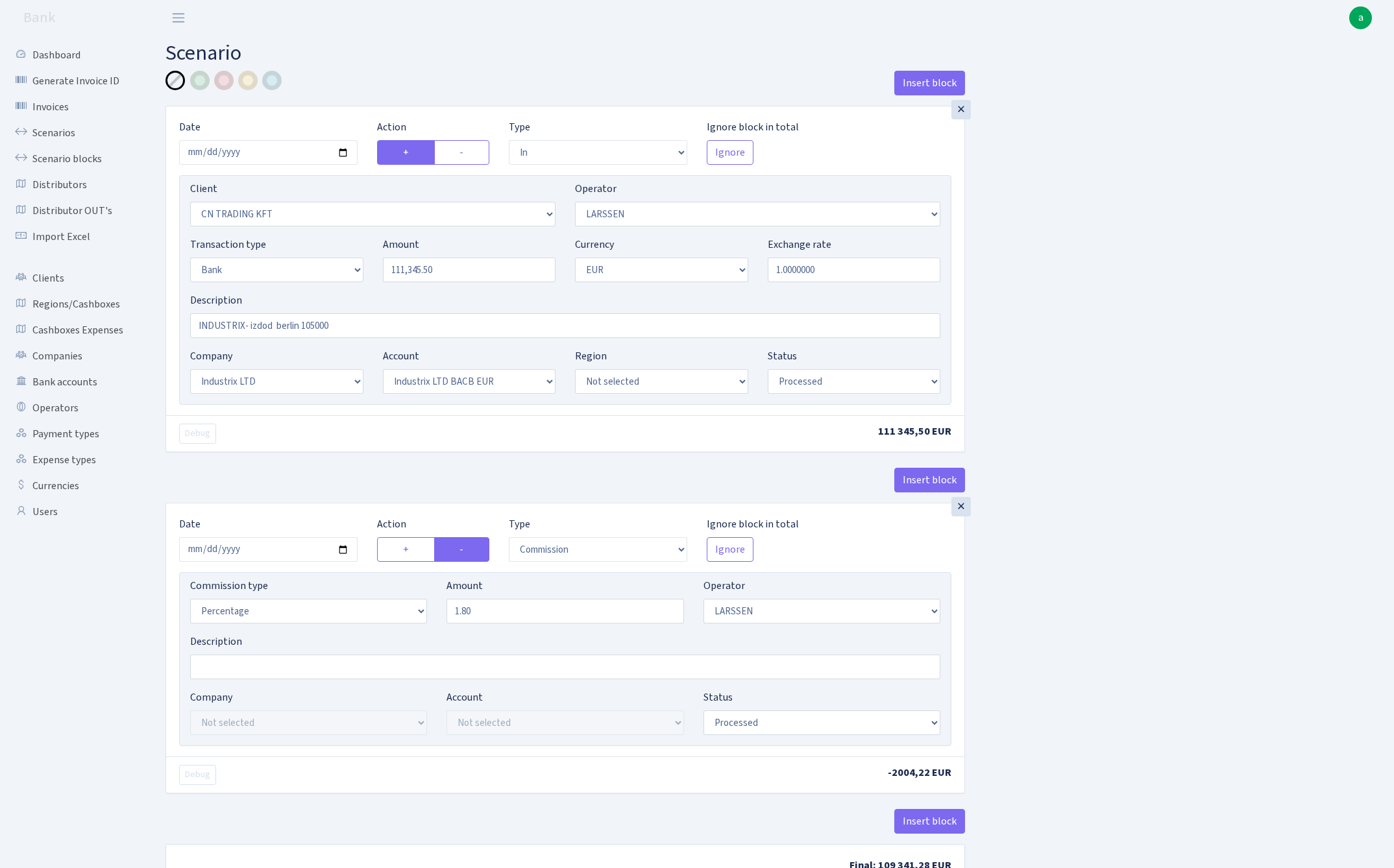
select select "17"
select select "41"
select select "processed"
select select "commission"
select select "36"
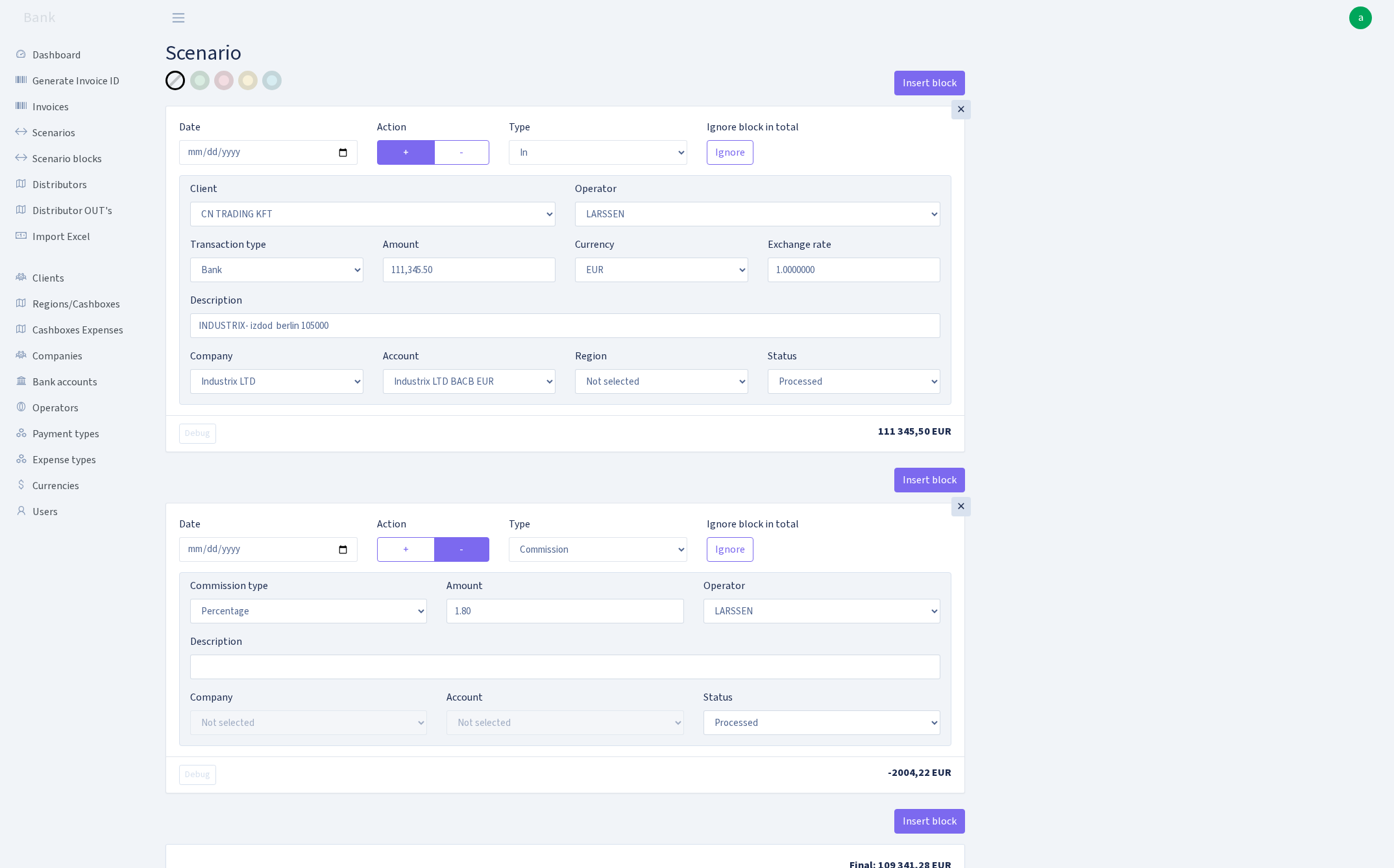
select select "processed"
click at [276, 547] on input "2025-10-02" at bounding box center [269, 549] width 178 height 25
type input "[DATE]"
click at [362, 474] on div "Insert block" at bounding box center [565, 485] width 799 height 35
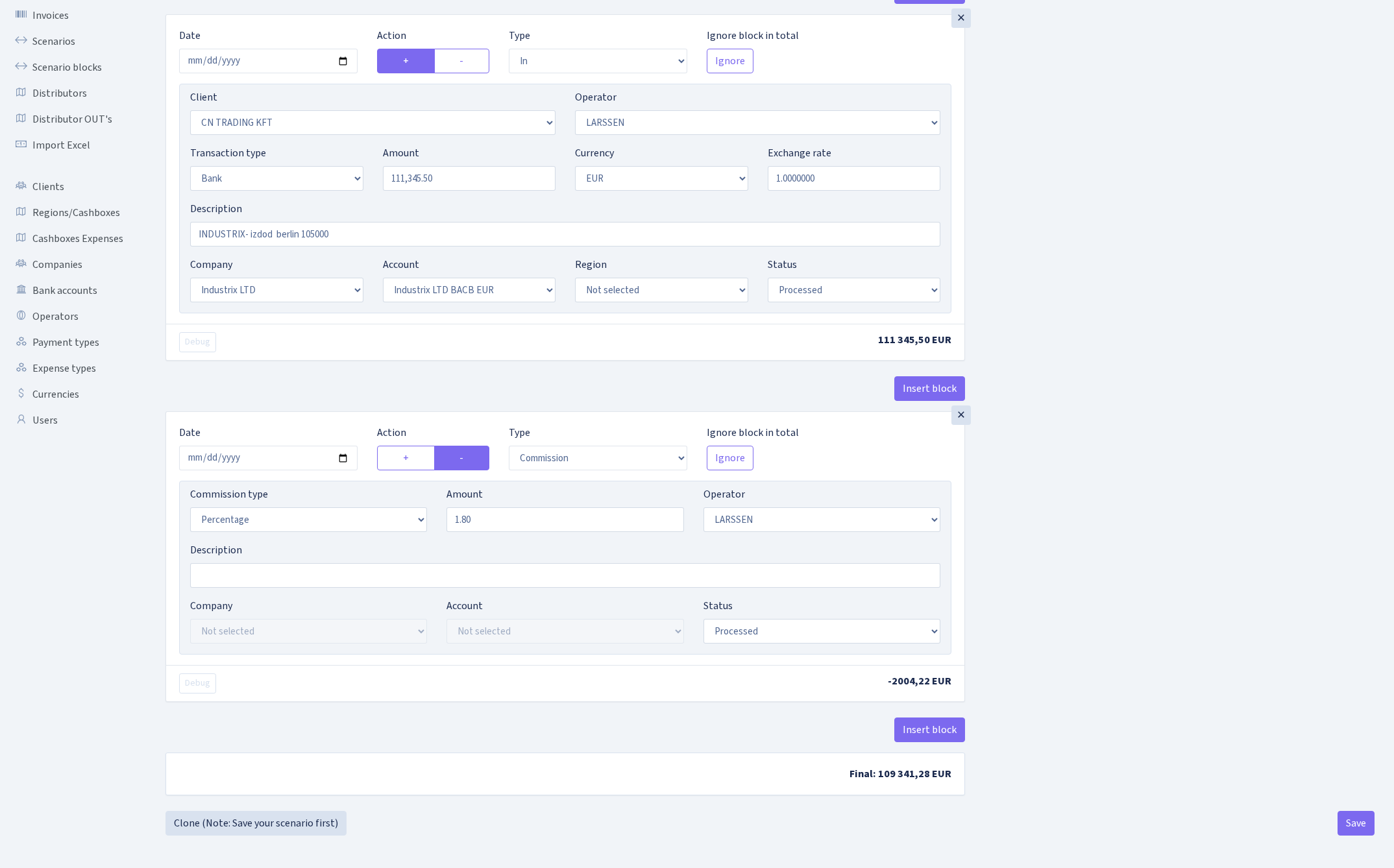
scroll to position [95, 0]
click at [1366, 826] on button "Save" at bounding box center [1356, 823] width 37 height 25
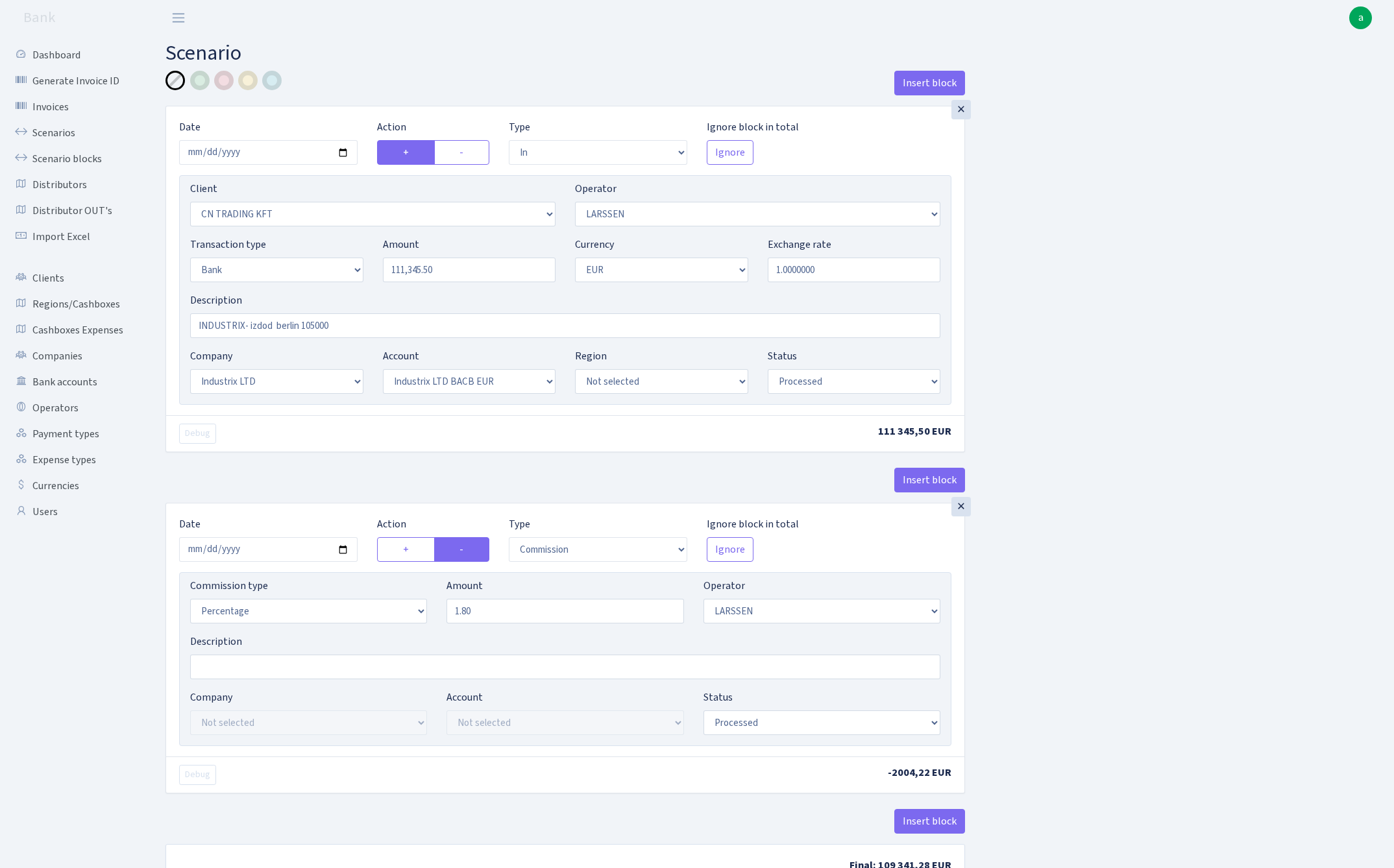
select select "in"
select select "115"
select select "36"
select select "2"
select select "1"
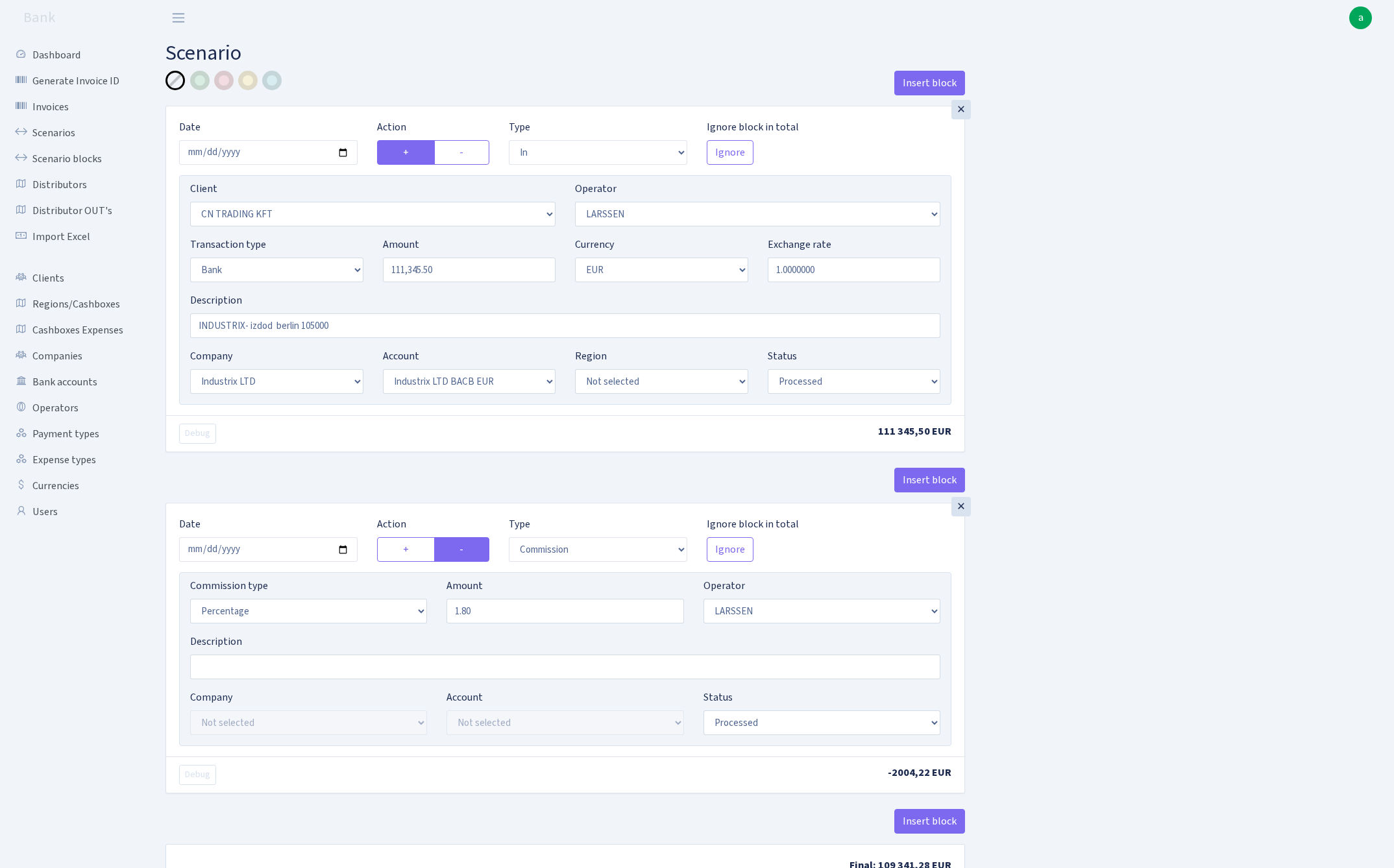
select select "17"
select select "41"
select select "processed"
select select "commission"
select select "36"
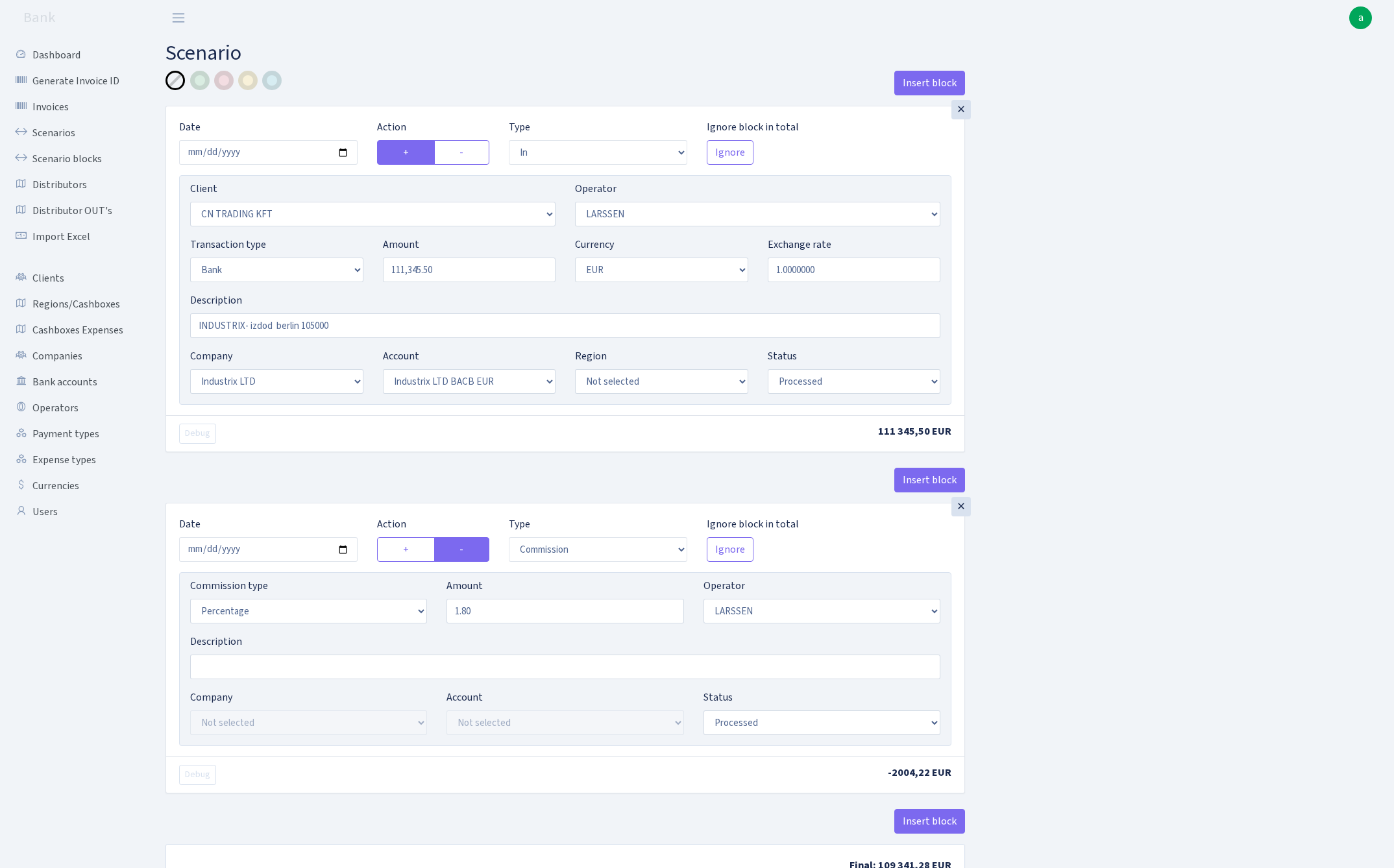
select select "processed"
click at [76, 157] on link "Scenario blocks" at bounding box center [72, 159] width 130 height 26
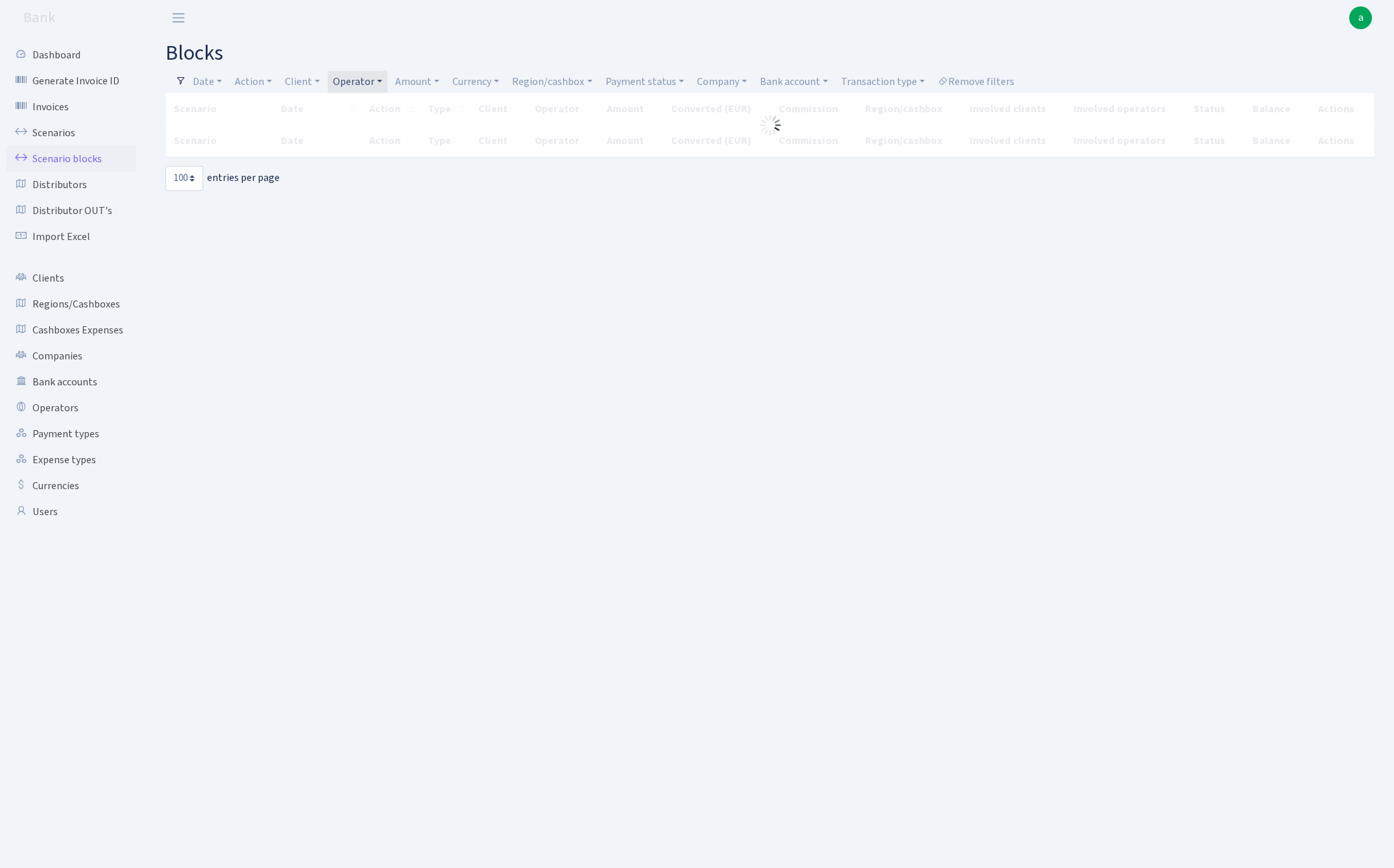
select select "100"
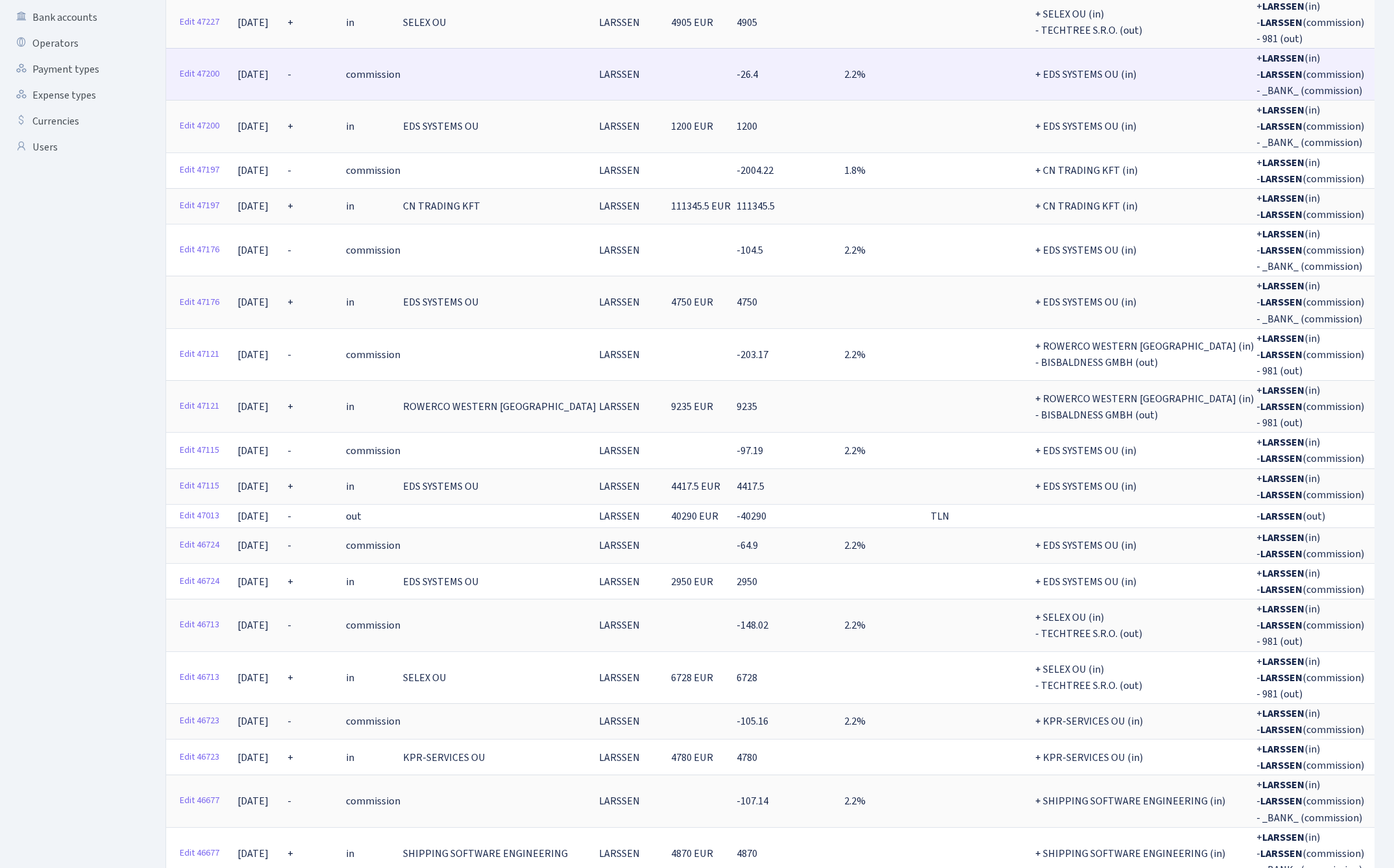
scroll to position [362, 0]
